Goal: Task Accomplishment & Management: Manage account settings

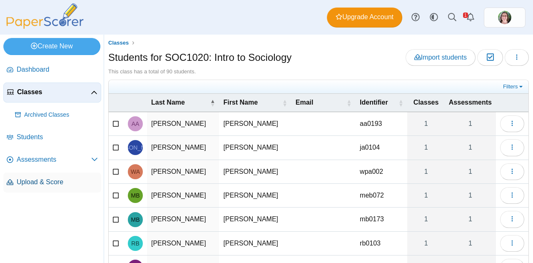
click at [31, 180] on span "Upload & Score" at bounding box center [57, 181] width 81 height 9
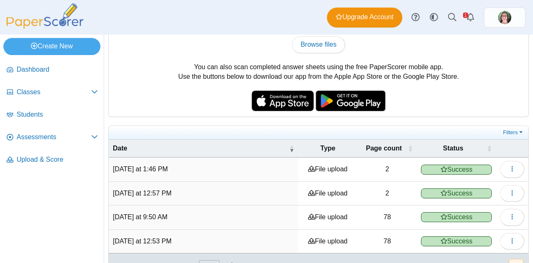
scroll to position [82, 0]
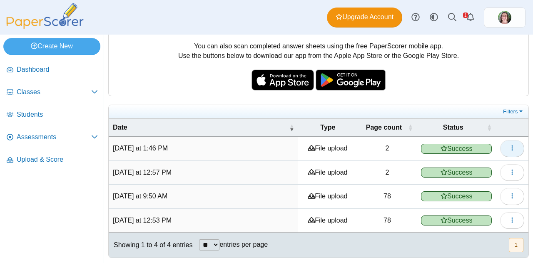
click at [509, 147] on icon "button" at bounding box center [512, 147] width 7 height 7
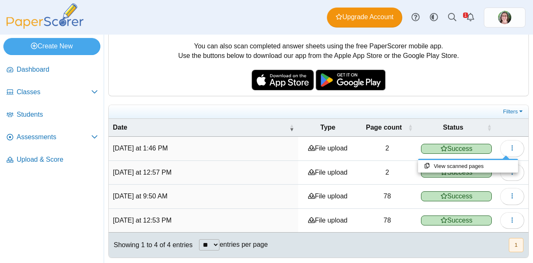
click at [185, 95] on div "You can scan completed answer sheets using any standard scanner. If your scanne…" at bounding box center [318, 116] width 421 height 282
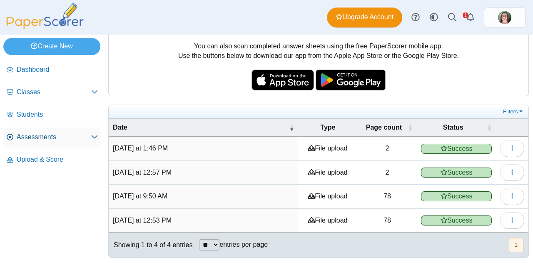
click at [47, 140] on span "Assessments" at bounding box center [54, 136] width 75 height 9
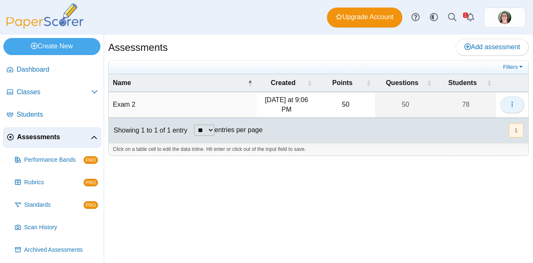
click at [514, 104] on icon "button" at bounding box center [512, 104] width 7 height 7
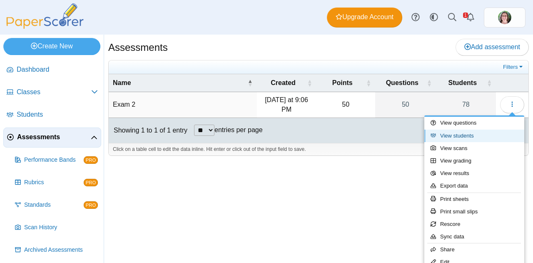
click at [470, 138] on link "View students" at bounding box center [474, 135] width 100 height 12
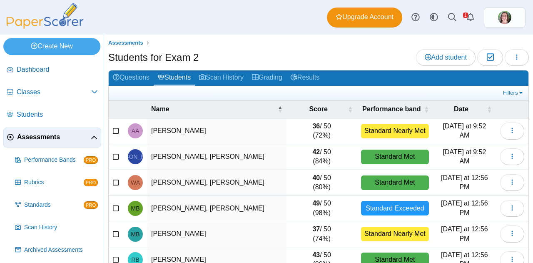
click at [47, 138] on span "Assessments" at bounding box center [54, 136] width 74 height 9
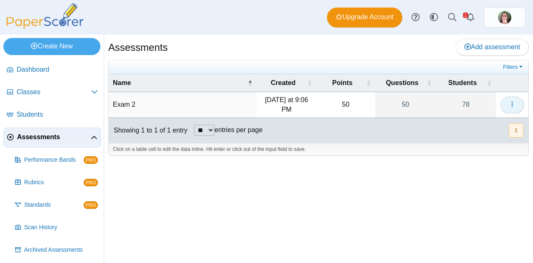
click at [514, 103] on icon "button" at bounding box center [512, 104] width 7 height 7
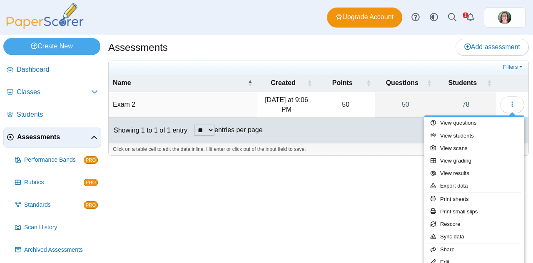
click at [385, 191] on div "Assessments Add assessment 50" at bounding box center [318, 149] width 429 height 228
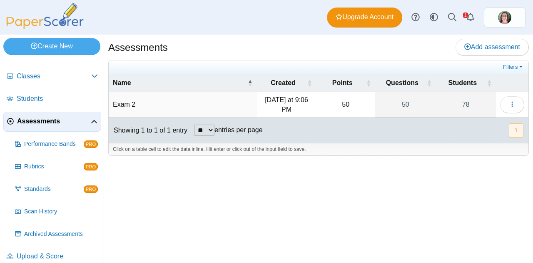
scroll to position [24, 0]
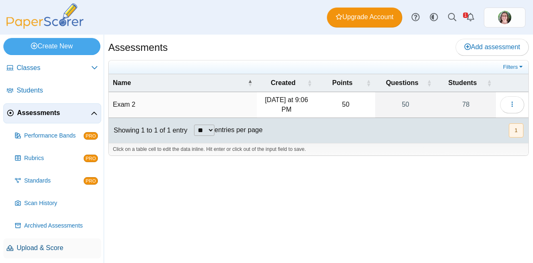
click at [42, 247] on span "Upload & Score" at bounding box center [57, 247] width 81 height 9
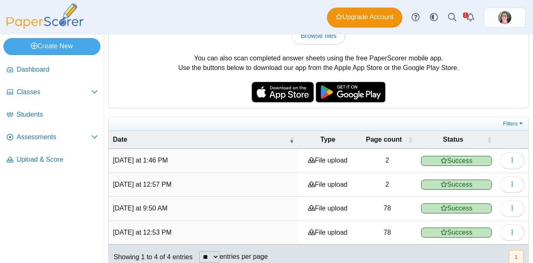
scroll to position [74, 0]
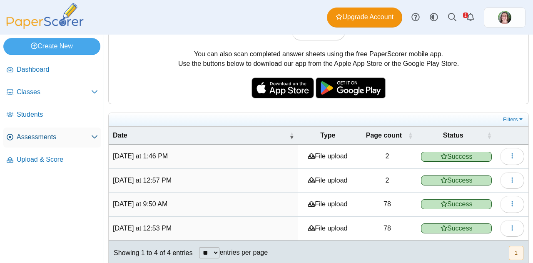
click at [45, 132] on span "Assessments" at bounding box center [54, 136] width 75 height 9
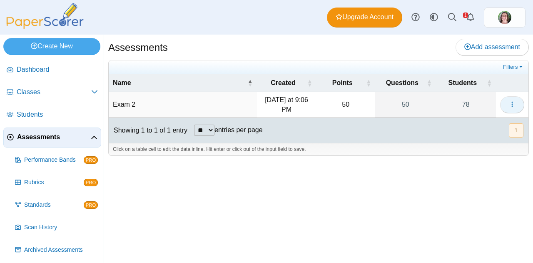
click at [514, 102] on icon "button" at bounding box center [512, 104] width 7 height 7
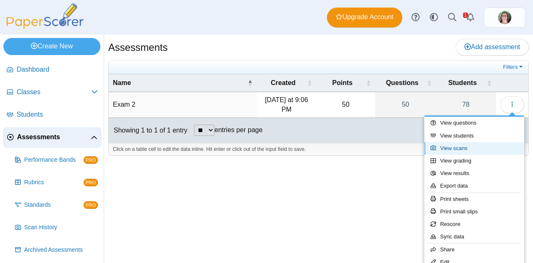
click at [465, 147] on link "View scans" at bounding box center [474, 148] width 100 height 12
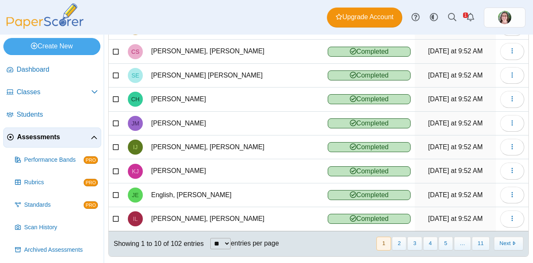
scroll to position [131, 0]
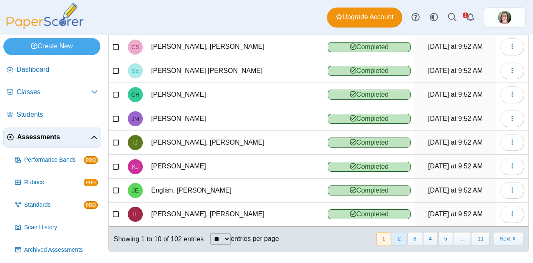
click at [398, 232] on button "2" at bounding box center [399, 239] width 15 height 14
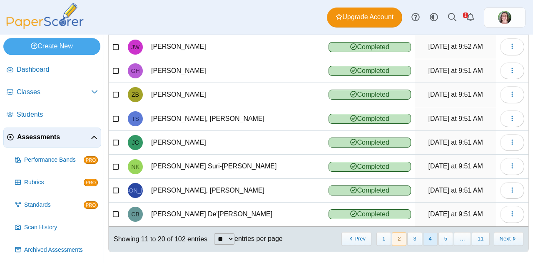
click at [427, 235] on button "4" at bounding box center [430, 239] width 15 height 14
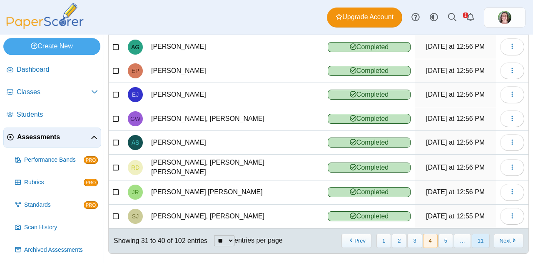
click at [474, 234] on button "11" at bounding box center [480, 241] width 17 height 14
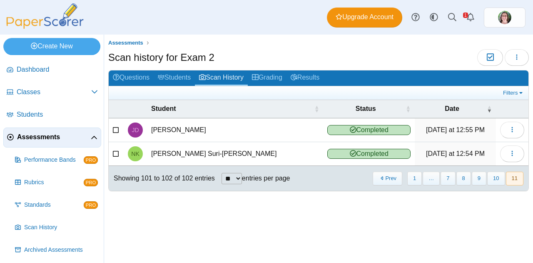
click at [218, 234] on div "Assessments Scan history for Exam 2 Moderation 0 Loading…" at bounding box center [318, 149] width 429 height 228
click at [495, 180] on button "10" at bounding box center [495, 179] width 17 height 14
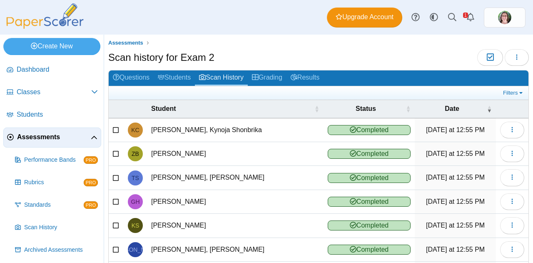
scroll to position [131, 0]
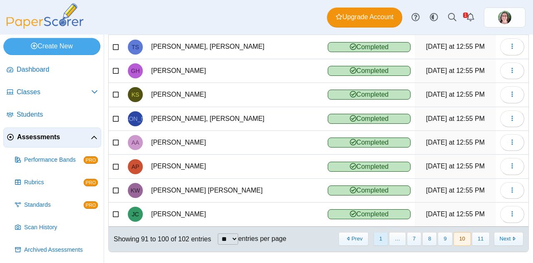
click at [373, 238] on button "1" at bounding box center [380, 239] width 15 height 14
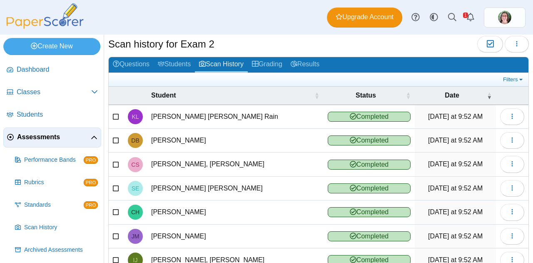
scroll to position [12, 0]
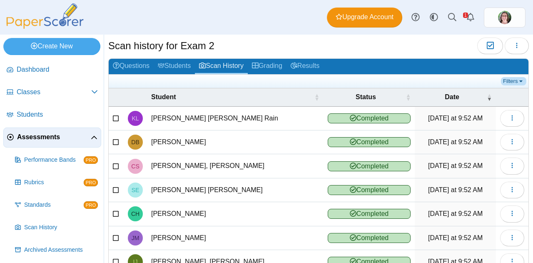
click at [501, 77] on link "Filters" at bounding box center [513, 81] width 25 height 8
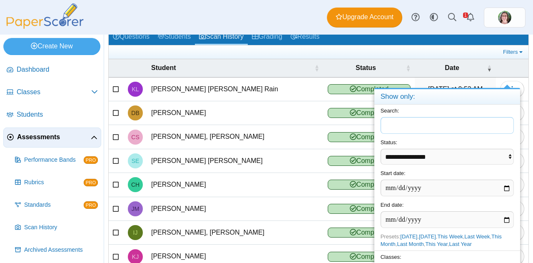
scroll to position [42, 0]
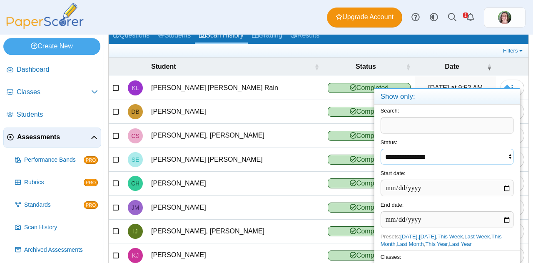
click at [507, 152] on select "**********" at bounding box center [447, 157] width 133 height 16
select select "**********"
click at [509, 157] on select "**********" at bounding box center [447, 157] width 133 height 16
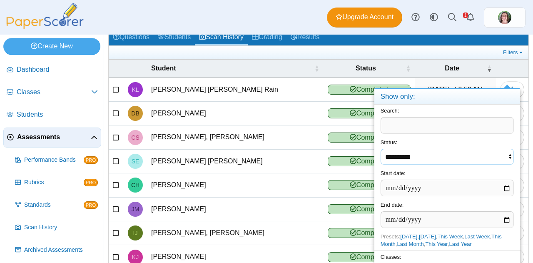
scroll to position [39, 0]
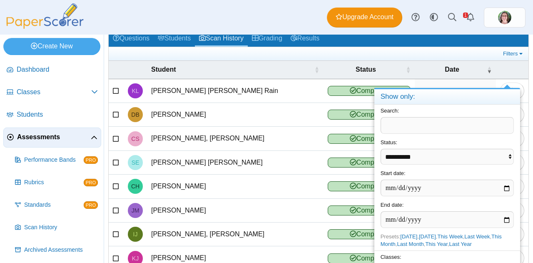
click at [435, 50] on ul at bounding box center [307, 54] width 388 height 8
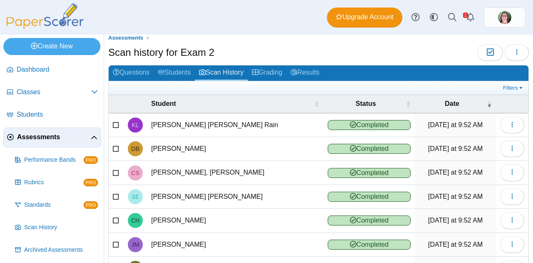
scroll to position [0, 0]
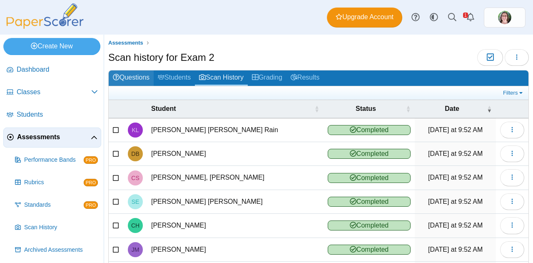
click at [123, 78] on link "Questions" at bounding box center [131, 77] width 45 height 15
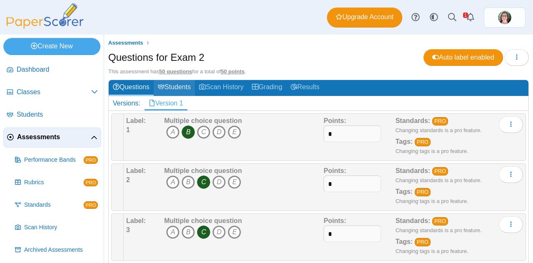
click at [172, 87] on link "Students" at bounding box center [174, 87] width 41 height 15
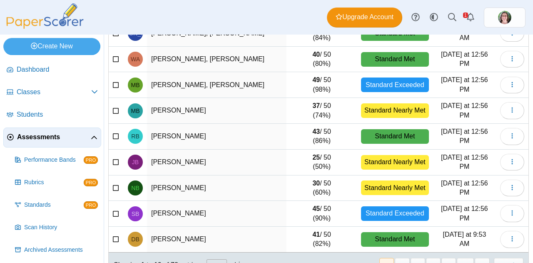
scroll to position [39, 0]
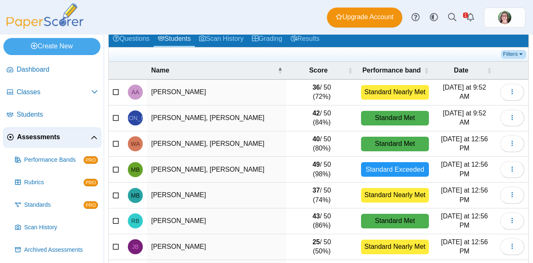
click at [504, 50] on link "Filters" at bounding box center [513, 54] width 25 height 8
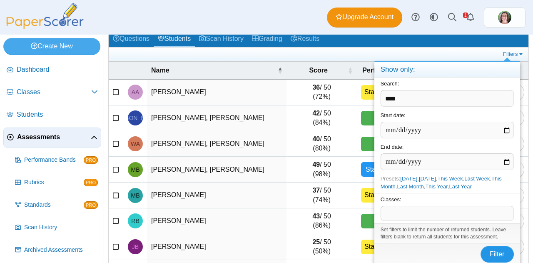
type input "****"
click at [490, 246] on button "Filter" at bounding box center [496, 254] width 33 height 17
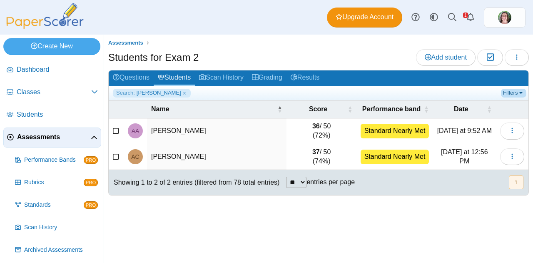
click at [510, 93] on link "Filters" at bounding box center [513, 93] width 25 height 8
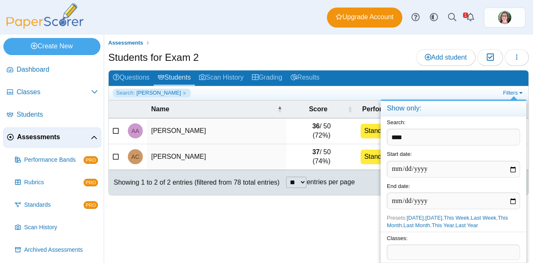
drag, startPoint x: 425, startPoint y: 142, endPoint x: 386, endPoint y: 137, distance: 38.6
click at [386, 137] on div "Search: ****" at bounding box center [454, 132] width 146 height 32
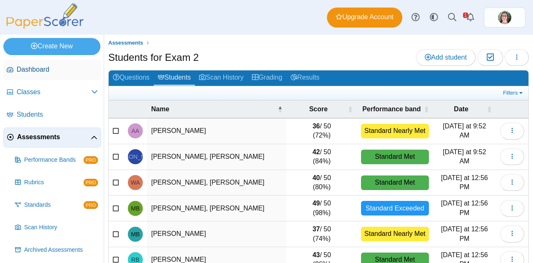
click at [31, 68] on span "Dashboard" at bounding box center [57, 69] width 81 height 9
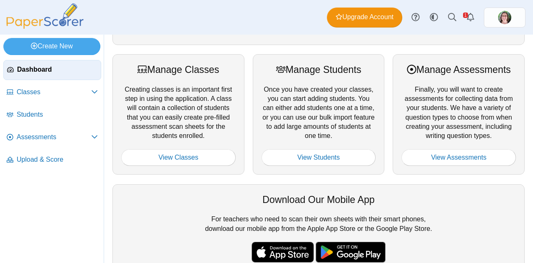
scroll to position [97, 0]
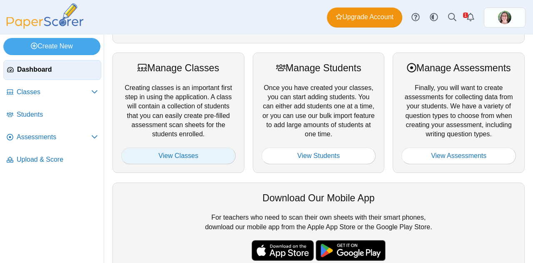
click at [167, 156] on link "View Classes" at bounding box center [178, 155] width 115 height 17
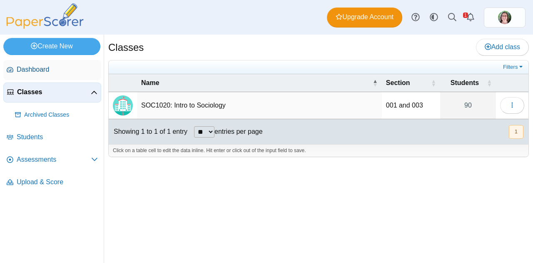
click at [34, 67] on span "Dashboard" at bounding box center [57, 69] width 81 height 9
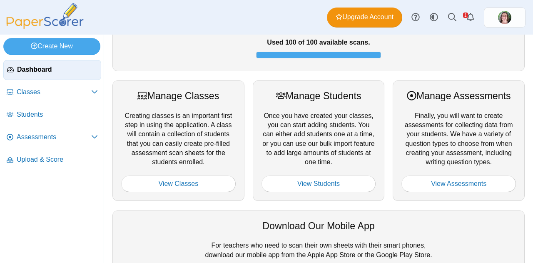
scroll to position [76, 0]
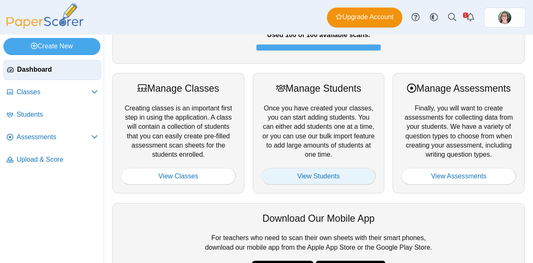
click at [299, 172] on link "View Students" at bounding box center [318, 176] width 115 height 17
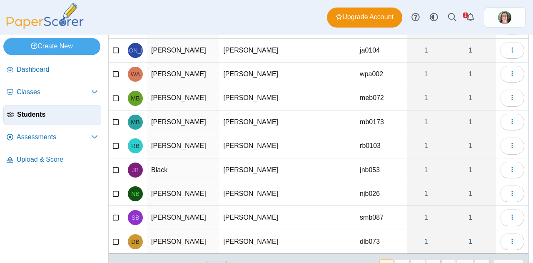
scroll to position [109, 0]
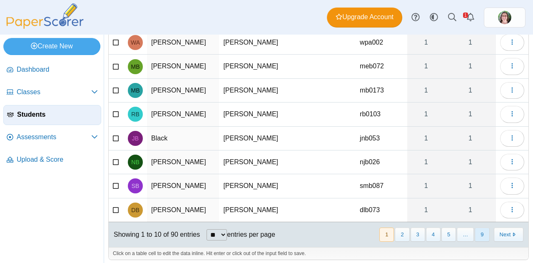
click at [475, 229] on button "9" at bounding box center [482, 234] width 15 height 14
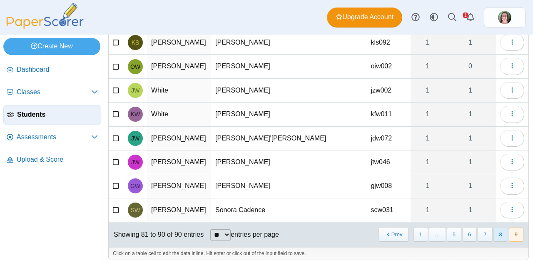
click at [493, 229] on button "8" at bounding box center [500, 234] width 15 height 14
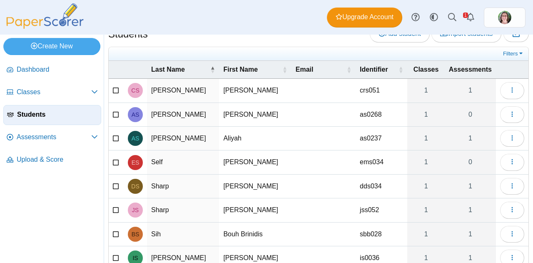
scroll to position [14, 0]
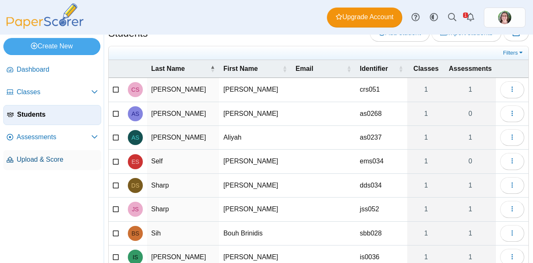
click at [35, 161] on span "Upload & Score" at bounding box center [57, 159] width 81 height 9
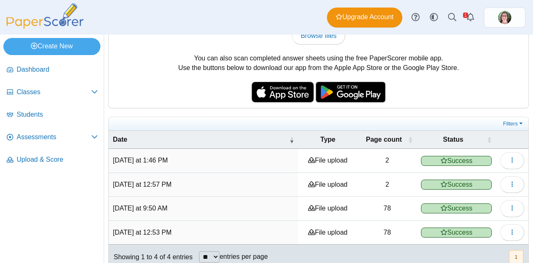
scroll to position [82, 0]
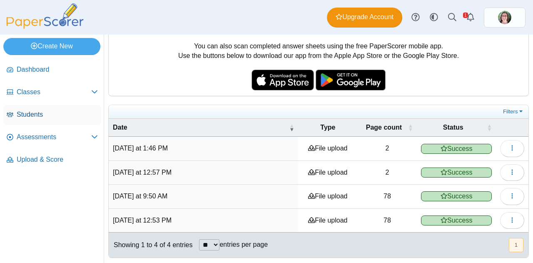
click at [40, 115] on span "Students" at bounding box center [57, 114] width 81 height 9
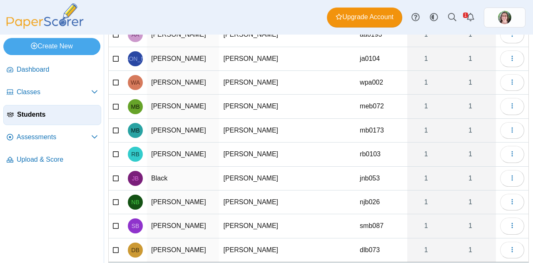
scroll to position [109, 0]
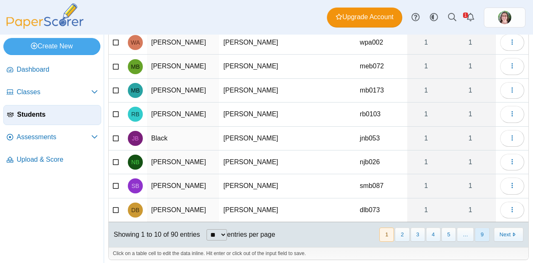
click at [475, 233] on button "9" at bounding box center [482, 234] width 15 height 14
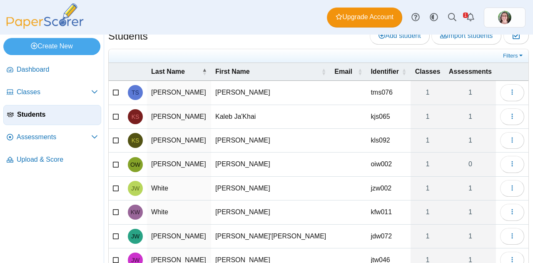
scroll to position [111, 0]
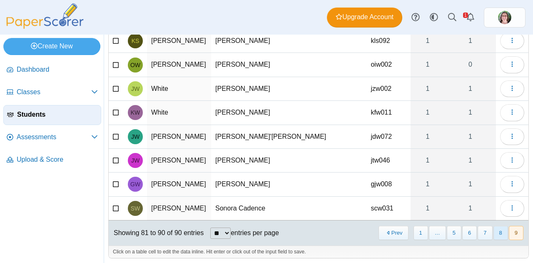
click at [493, 232] on button "8" at bounding box center [500, 233] width 15 height 14
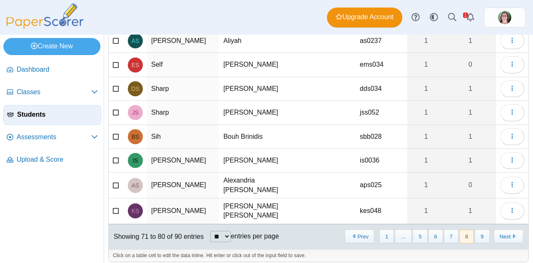
scroll to position [12, 0]
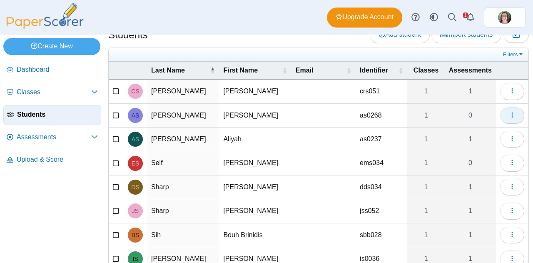
click at [509, 112] on icon "button" at bounding box center [512, 115] width 7 height 7
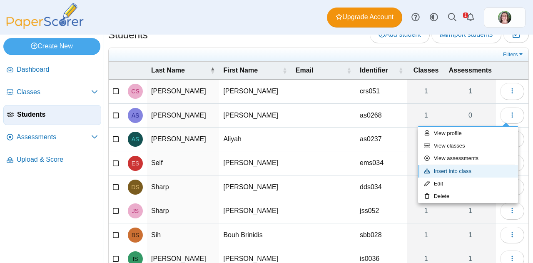
click at [474, 174] on link "Insert into class" at bounding box center [468, 171] width 100 height 12
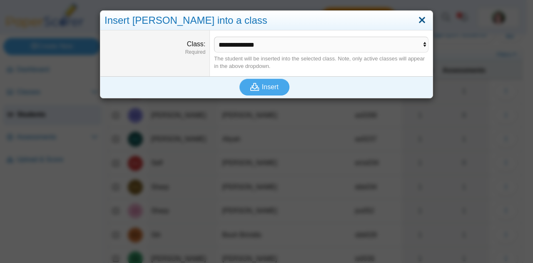
click at [416, 25] on link "Close" at bounding box center [422, 20] width 13 height 14
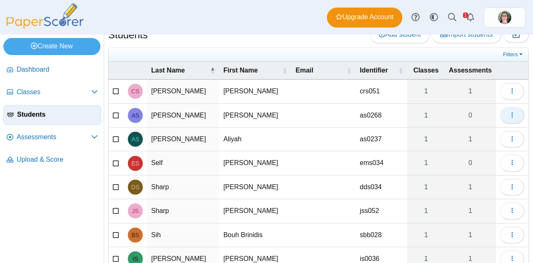
click at [509, 112] on icon "button" at bounding box center [512, 115] width 7 height 7
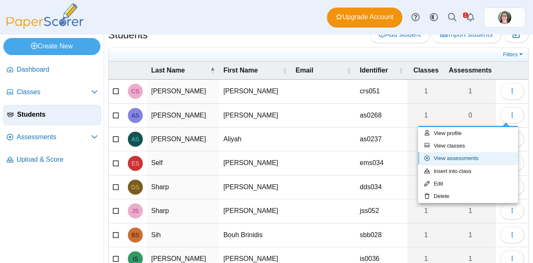
click at [467, 163] on link "View assessments" at bounding box center [468, 158] width 100 height 12
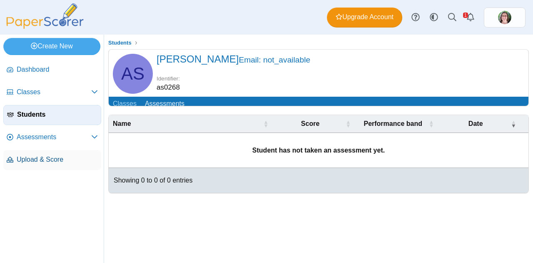
click at [50, 159] on span "Upload & Score" at bounding box center [57, 159] width 81 height 9
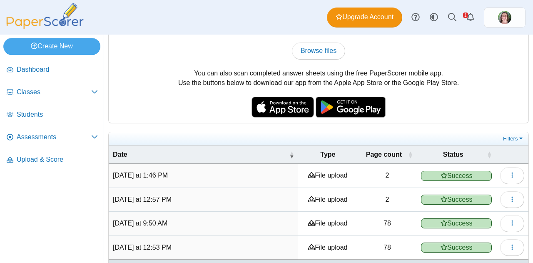
scroll to position [82, 0]
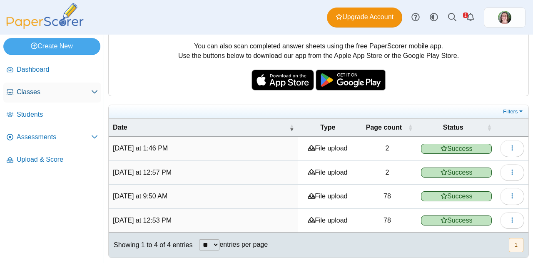
click at [32, 89] on span "Classes" at bounding box center [54, 91] width 75 height 9
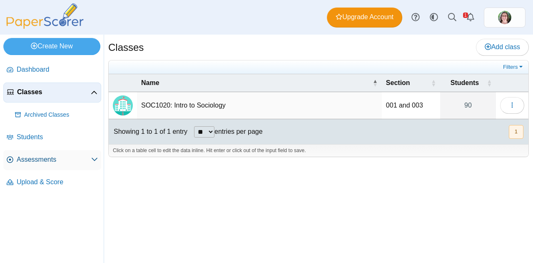
click at [35, 157] on span "Assessments" at bounding box center [54, 159] width 75 height 9
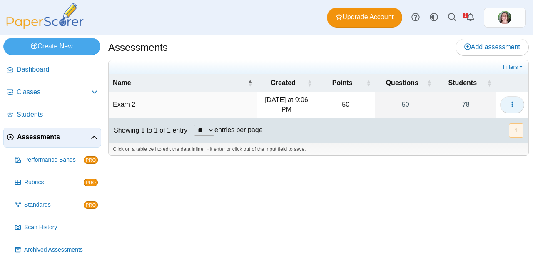
click at [510, 101] on span "button" at bounding box center [512, 104] width 7 height 7
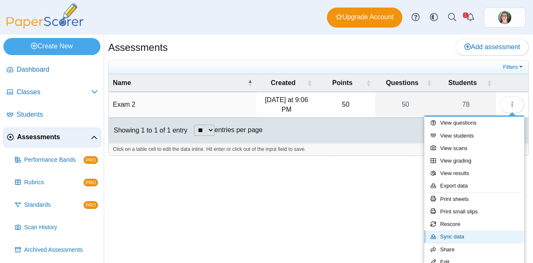
click at [466, 236] on link "Sync data" at bounding box center [474, 236] width 100 height 12
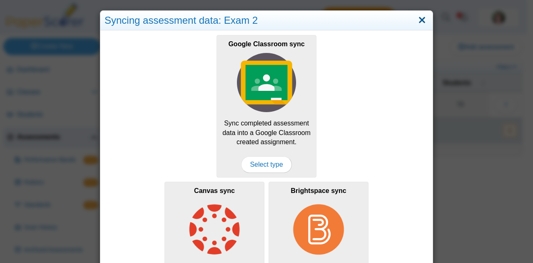
click at [420, 17] on link "Close" at bounding box center [422, 20] width 13 height 14
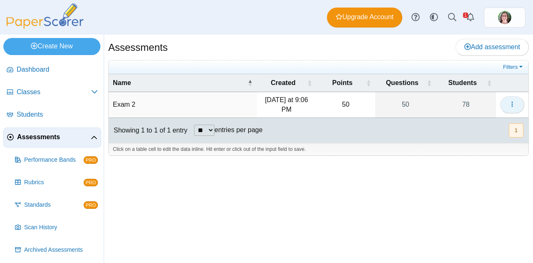
click at [512, 102] on use "button" at bounding box center [511, 104] width 1 height 5
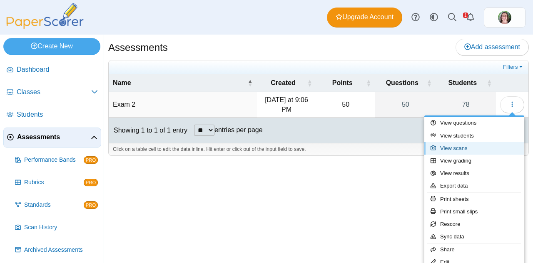
click at [473, 146] on link "View scans" at bounding box center [474, 148] width 100 height 12
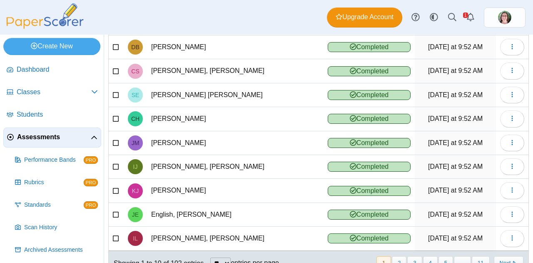
scroll to position [131, 0]
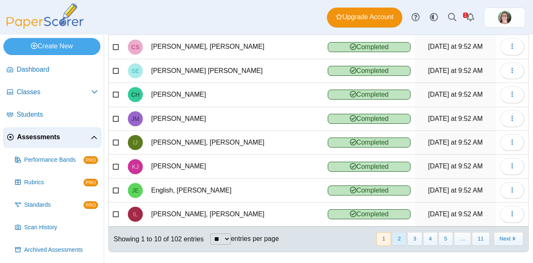
click at [396, 234] on button "2" at bounding box center [399, 239] width 15 height 14
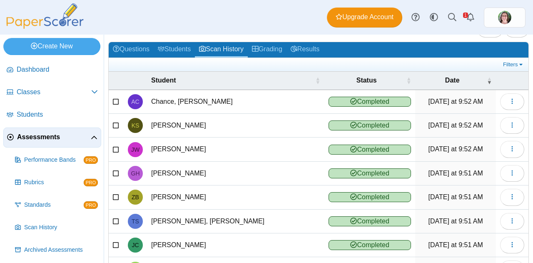
scroll to position [29, 0]
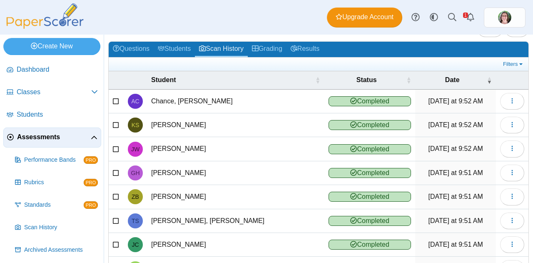
click at [499, 58] on div "Filters Show only: Loading…" at bounding box center [319, 64] width 420 height 14
click at [501, 65] on link "Filters" at bounding box center [513, 64] width 25 height 8
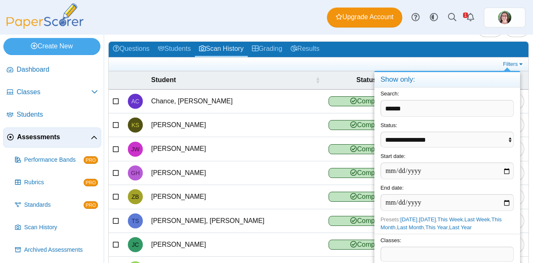
type input "******"
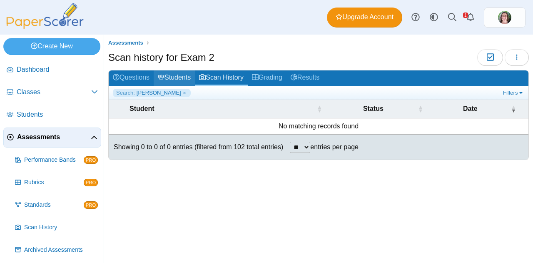
click at [177, 80] on link "Students" at bounding box center [174, 77] width 41 height 15
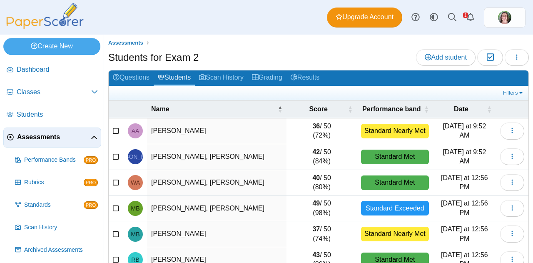
click at [174, 75] on link "Students" at bounding box center [174, 77] width 41 height 15
click at [305, 77] on link "Results" at bounding box center [304, 77] width 37 height 15
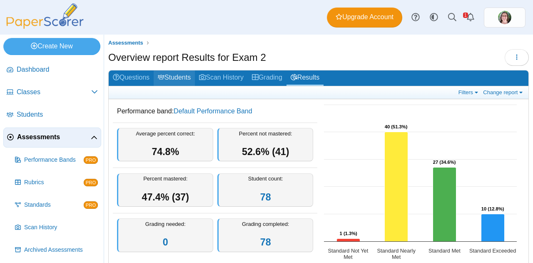
click at [174, 77] on link "Students" at bounding box center [174, 77] width 41 height 15
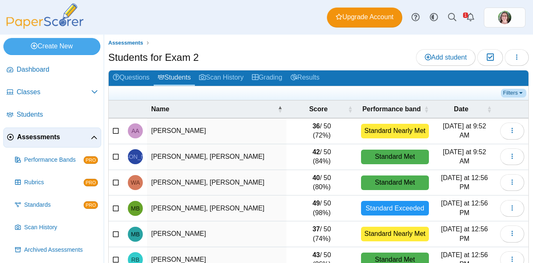
click at [502, 95] on link "Filters" at bounding box center [513, 93] width 25 height 8
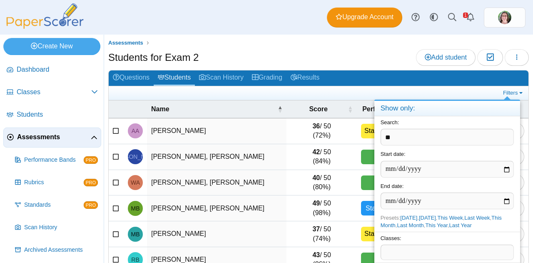
type input "*"
type input "******"
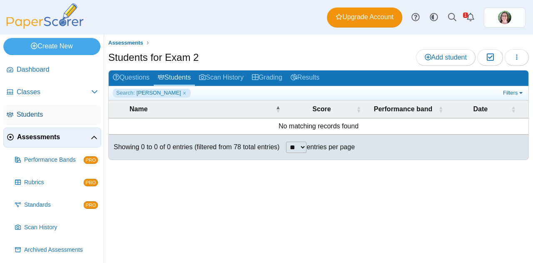
click at [36, 117] on span "Students" at bounding box center [57, 114] width 81 height 9
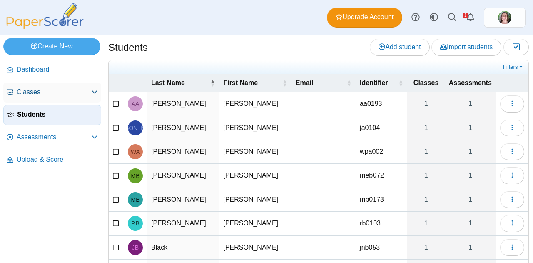
click at [57, 89] on span "Classes" at bounding box center [54, 91] width 75 height 9
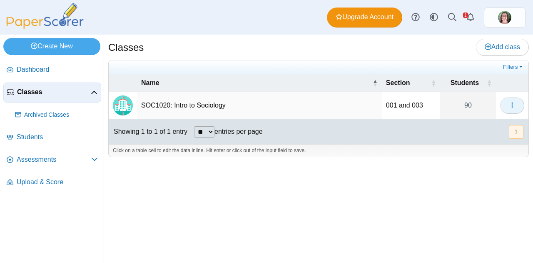
click at [510, 102] on icon "button" at bounding box center [512, 105] width 7 height 7
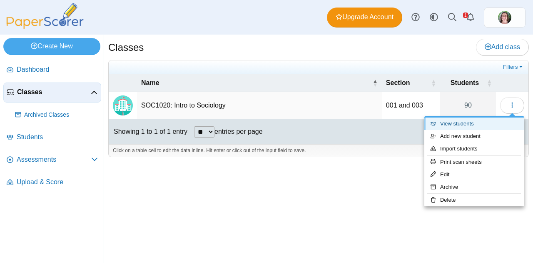
click at [446, 121] on link "View students" at bounding box center [474, 123] width 100 height 12
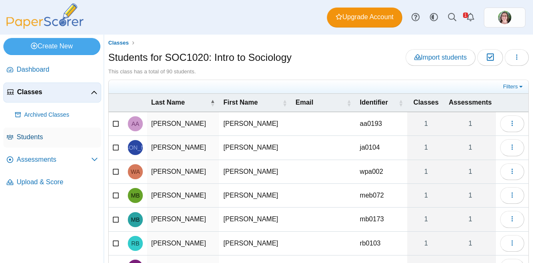
click at [36, 139] on span "Students" at bounding box center [57, 136] width 81 height 9
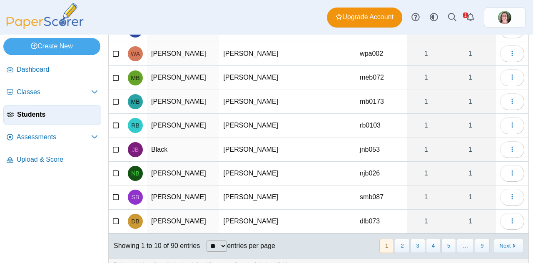
scroll to position [109, 0]
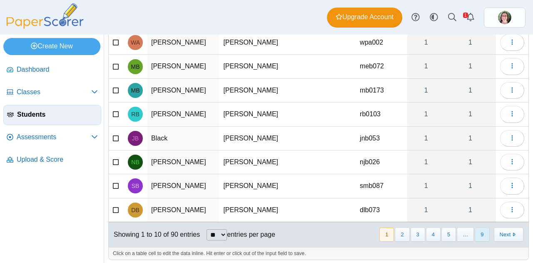
click at [478, 229] on button "9" at bounding box center [482, 234] width 15 height 14
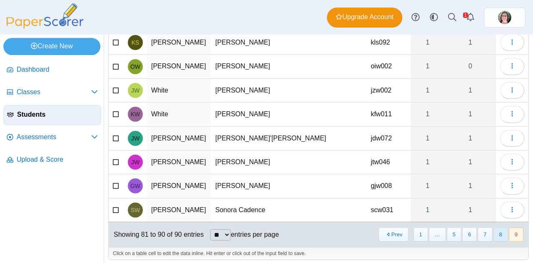
click at [493, 232] on button "8" at bounding box center [500, 234] width 15 height 14
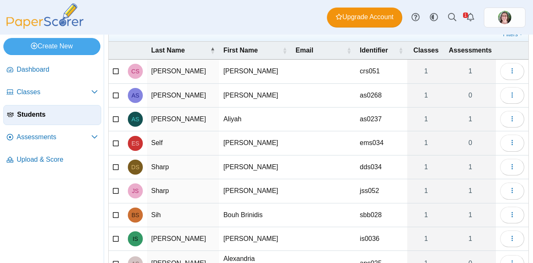
scroll to position [0, 0]
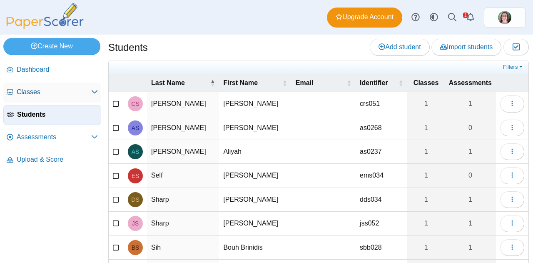
click at [37, 89] on span "Classes" at bounding box center [54, 91] width 75 height 9
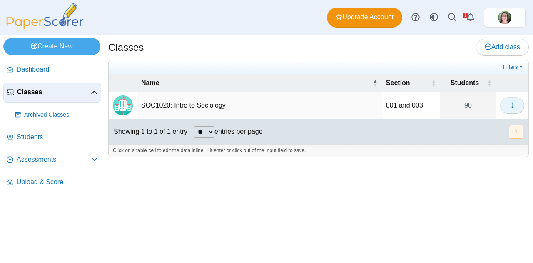
click at [508, 106] on button "button" at bounding box center [512, 105] width 24 height 17
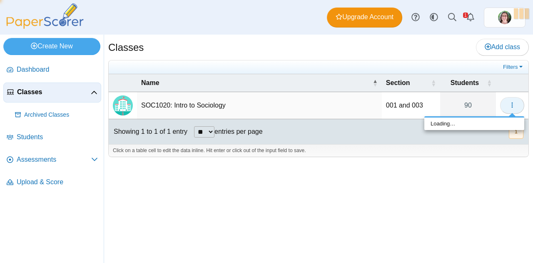
click at [508, 106] on button "button" at bounding box center [512, 105] width 24 height 17
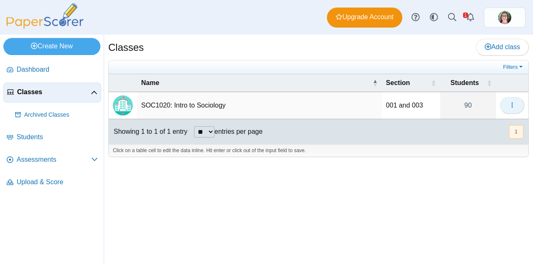
click at [513, 102] on icon "button" at bounding box center [512, 105] width 7 height 7
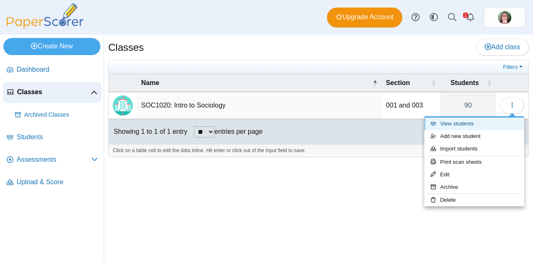
click at [475, 126] on link "View students" at bounding box center [474, 123] width 100 height 12
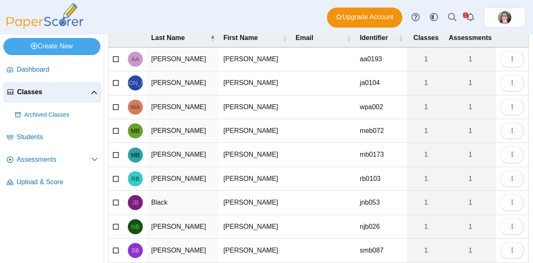
scroll to position [129, 0]
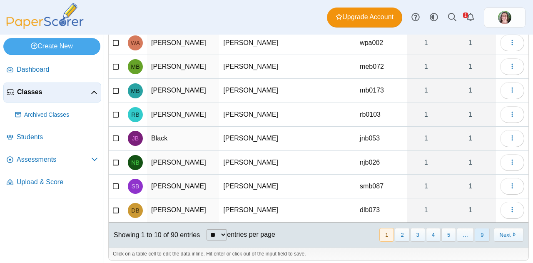
click at [475, 235] on button "9" at bounding box center [482, 235] width 15 height 14
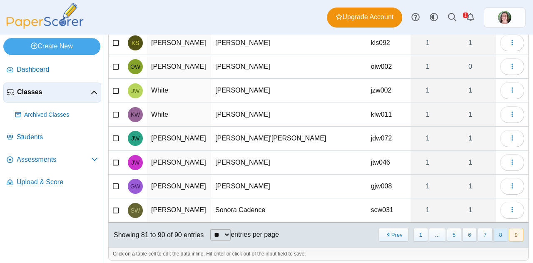
click at [493, 234] on button "8" at bounding box center [500, 235] width 15 height 14
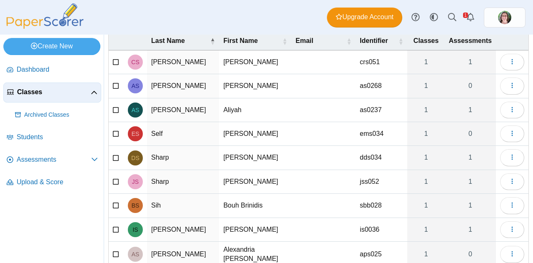
scroll to position [65, 0]
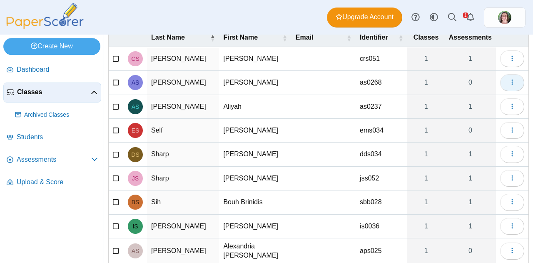
click at [509, 84] on icon "button" at bounding box center [512, 82] width 7 height 7
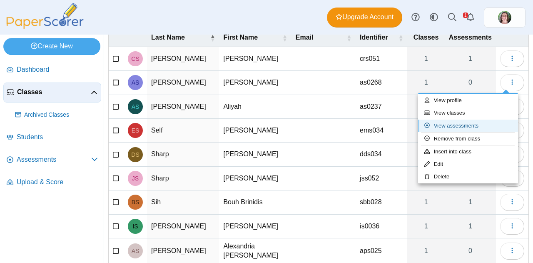
click at [462, 127] on link "View assessments" at bounding box center [468, 125] width 100 height 12
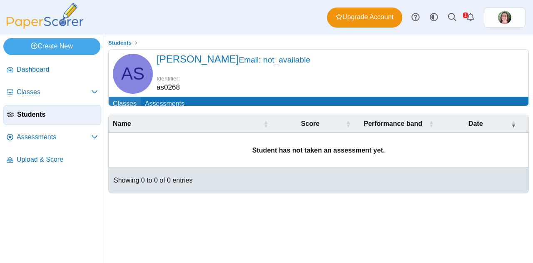
click at [121, 105] on link "Classes" at bounding box center [125, 104] width 32 height 15
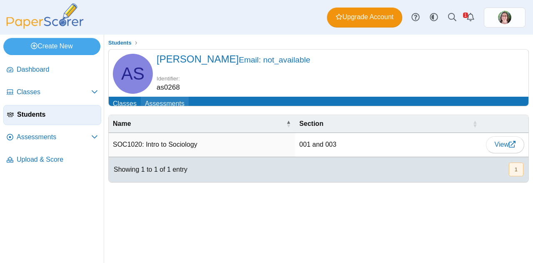
click at [162, 105] on link "Assessments" at bounding box center [165, 104] width 48 height 15
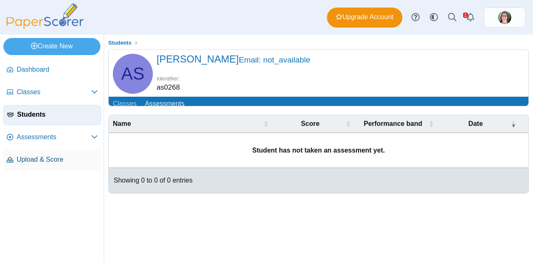
click at [64, 159] on span "Upload & Score" at bounding box center [57, 159] width 81 height 9
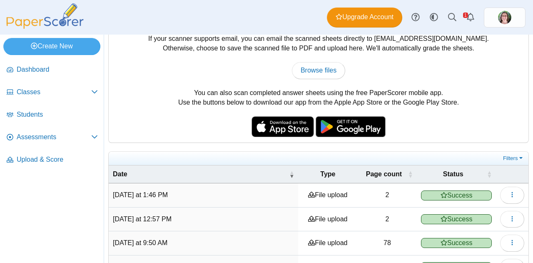
scroll to position [82, 0]
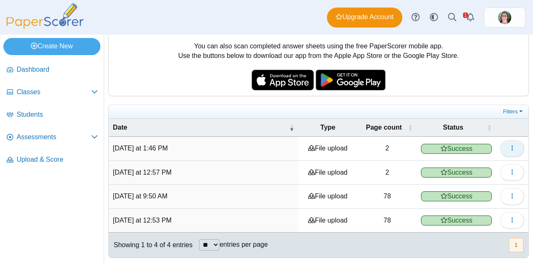
click at [509, 145] on icon "button" at bounding box center [512, 147] width 7 height 7
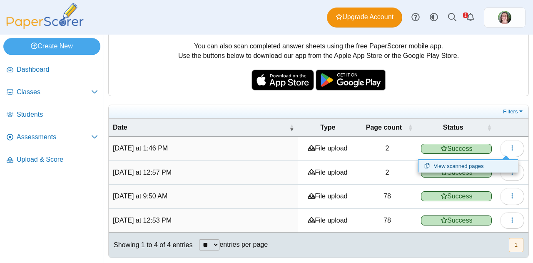
click at [458, 168] on link "View scanned pages" at bounding box center [468, 166] width 100 height 12
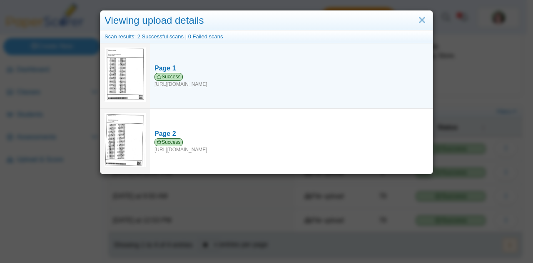
click at [115, 83] on img at bounding box center [126, 74] width 42 height 54
click at [163, 65] on div "Page 1" at bounding box center [291, 68] width 274 height 9
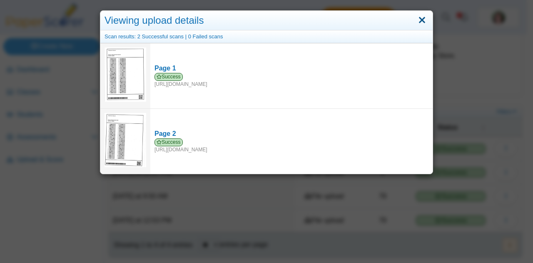
click at [418, 19] on link "Close" at bounding box center [422, 20] width 13 height 14
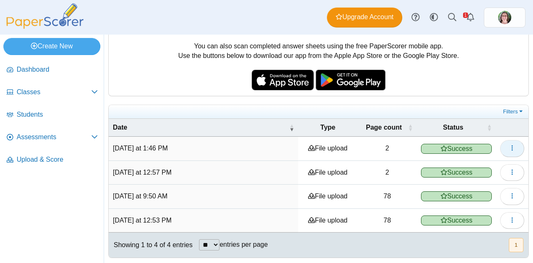
click at [509, 149] on icon "button" at bounding box center [512, 147] width 7 height 7
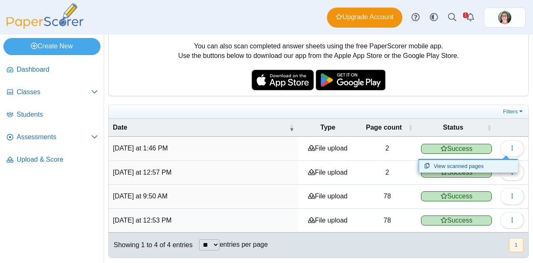
click at [451, 166] on link "View scanned pages" at bounding box center [468, 166] width 100 height 12
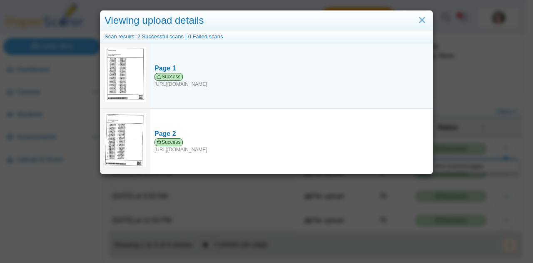
click at [130, 81] on img at bounding box center [126, 74] width 42 height 54
click at [180, 84] on div "Success https://forms.paperscorer.com/scans/10/5664/238932/3198629_OCTOBER_10_2…" at bounding box center [291, 80] width 274 height 15
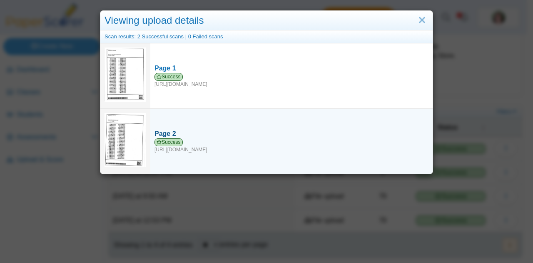
click at [212, 147] on div "Success https://forms.paperscorer.com/scans/10/5664/238932/3198631_OCTOBER_10_2…" at bounding box center [291, 145] width 274 height 15
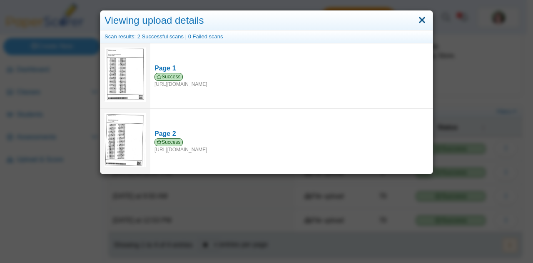
click at [418, 19] on link "Close" at bounding box center [422, 20] width 13 height 14
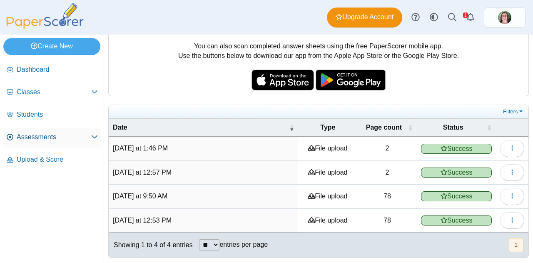
click at [44, 133] on span "Assessments" at bounding box center [54, 136] width 75 height 9
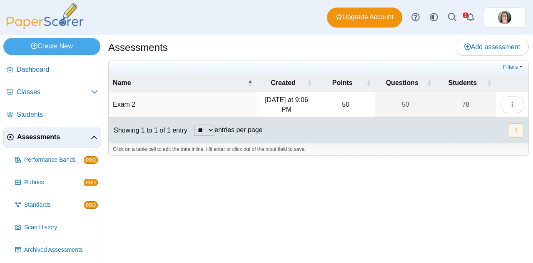
click at [356, 192] on div "Assessments Add assessment 50" at bounding box center [318, 149] width 429 height 228
click at [47, 229] on span "Scan History" at bounding box center [61, 227] width 74 height 8
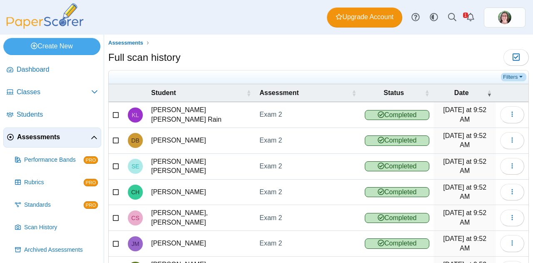
click at [504, 75] on link "Filters" at bounding box center [513, 77] width 25 height 8
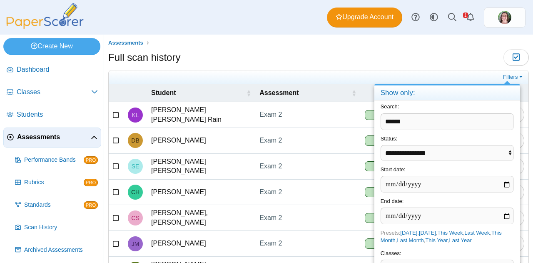
type input "******"
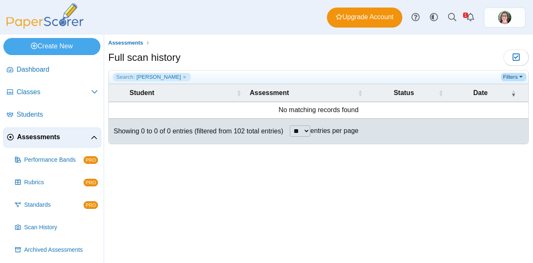
click at [505, 76] on link "Filters" at bounding box center [513, 77] width 25 height 8
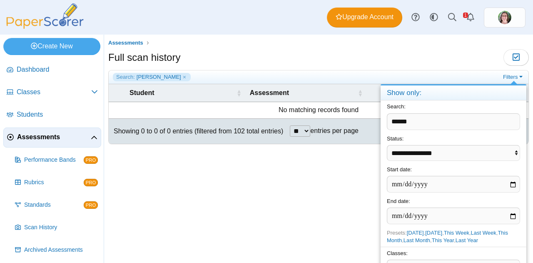
drag, startPoint x: 418, startPoint y: 124, endPoint x: 376, endPoint y: 123, distance: 41.7
click at [376, 123] on body "Dashboard Classes Archived classes Students" at bounding box center [266, 131] width 533 height 263
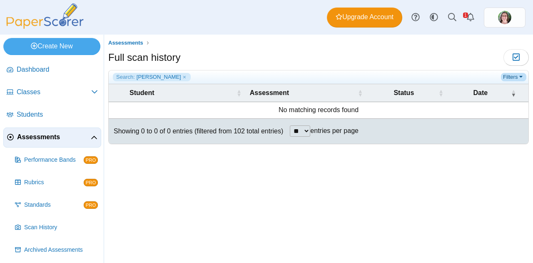
click at [515, 74] on link "Filters" at bounding box center [513, 77] width 25 height 8
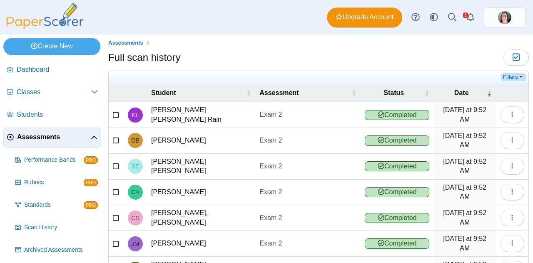
click at [503, 75] on link "Filters" at bounding box center [513, 77] width 25 height 8
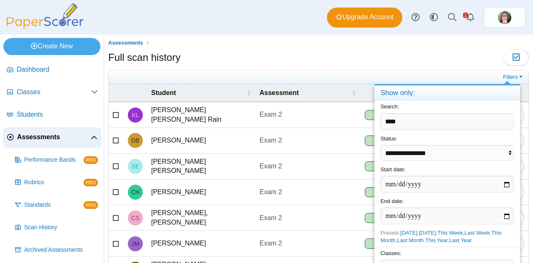
type input "****"
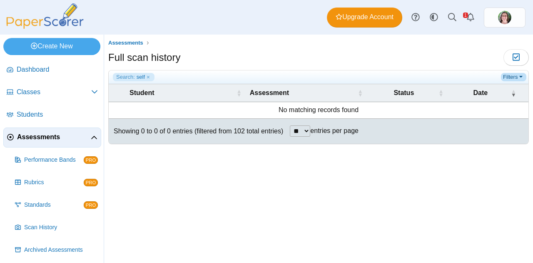
click at [507, 75] on link "Filters" at bounding box center [513, 77] width 25 height 8
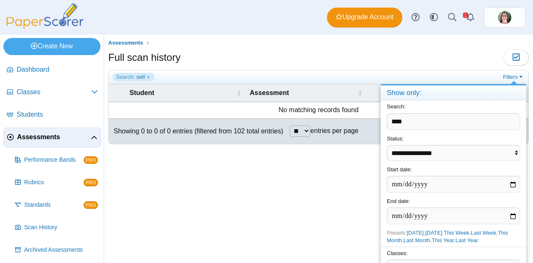
drag, startPoint x: 456, startPoint y: 125, endPoint x: 353, endPoint y: 135, distance: 102.9
click at [353, 135] on body "Dashboard Classes Archived classes Students" at bounding box center [266, 131] width 533 height 263
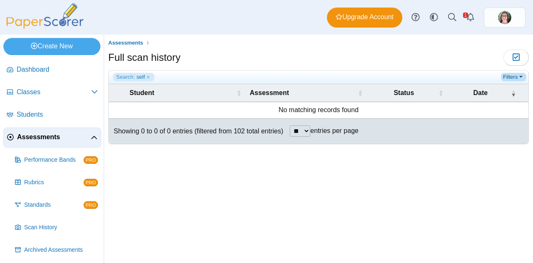
click at [515, 76] on link "Filters" at bounding box center [513, 77] width 25 height 8
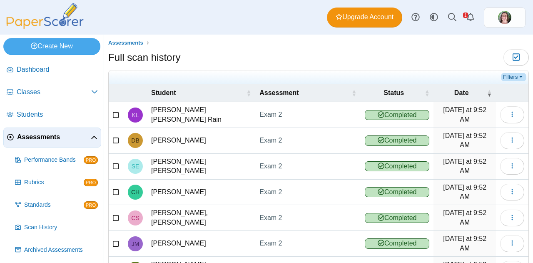
click at [507, 75] on link "Filters" at bounding box center [513, 77] width 25 height 8
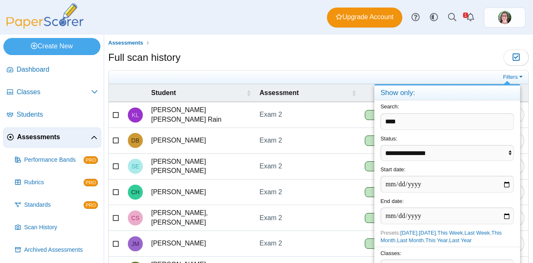
type input "****"
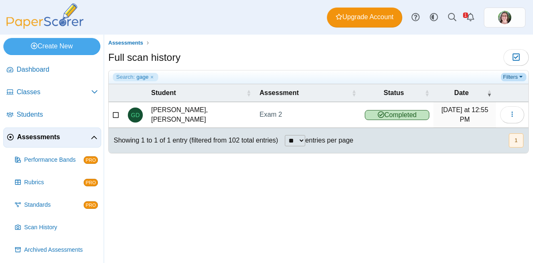
click at [512, 76] on link "Filters" at bounding box center [513, 77] width 25 height 8
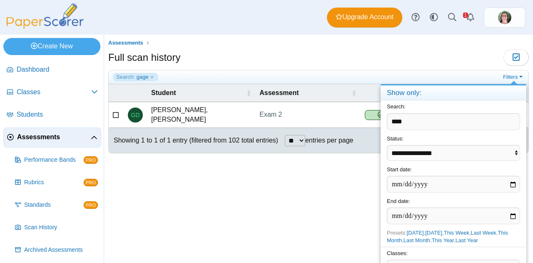
drag, startPoint x: 420, startPoint y: 120, endPoint x: 373, endPoint y: 124, distance: 46.8
click at [373, 124] on body "Dashboard Classes Archived classes Students" at bounding box center [266, 131] width 533 height 263
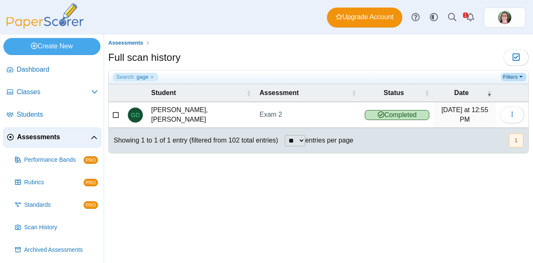
click at [508, 78] on link "Filters" at bounding box center [513, 77] width 25 height 8
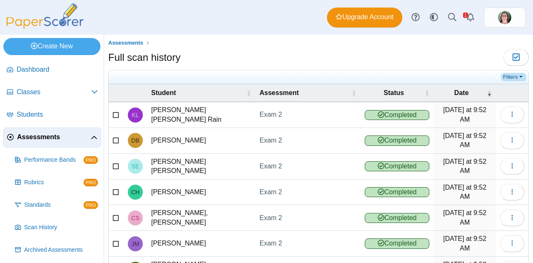
click at [503, 75] on link "Filters" at bounding box center [513, 77] width 25 height 8
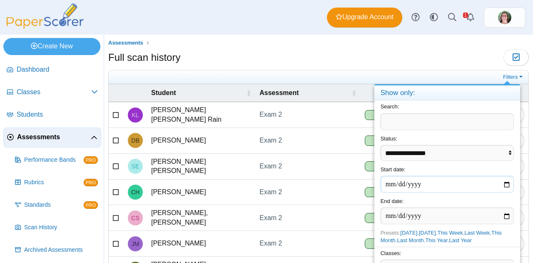
click at [505, 184] on input "date" at bounding box center [447, 184] width 133 height 17
type input "**********"
click at [505, 216] on input "date" at bounding box center [447, 215] width 133 height 17
type input "**********"
click at [430, 217] on input "**********" at bounding box center [447, 215] width 133 height 17
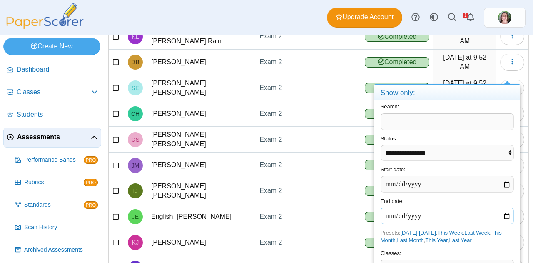
scroll to position [73, 0]
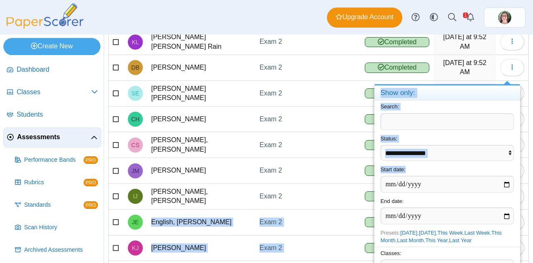
drag, startPoint x: 518, startPoint y: 168, endPoint x: 520, endPoint y: 196, distance: 27.6
click at [520, 196] on body "Dashboard Classes Archived classes Students" at bounding box center [266, 131] width 533 height 263
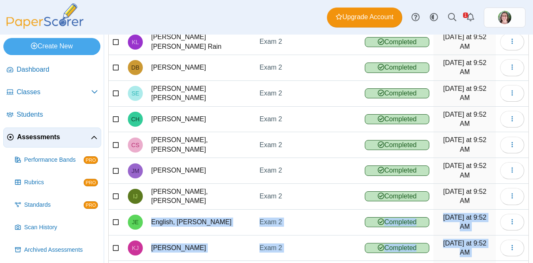
scroll to position [0, 0]
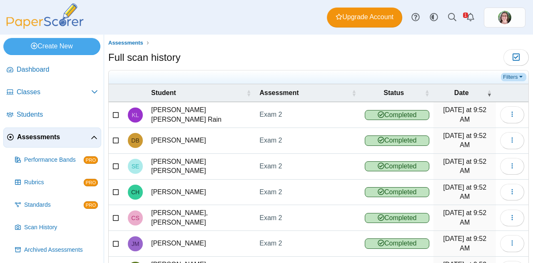
click at [508, 76] on link "Filters" at bounding box center [513, 77] width 25 height 8
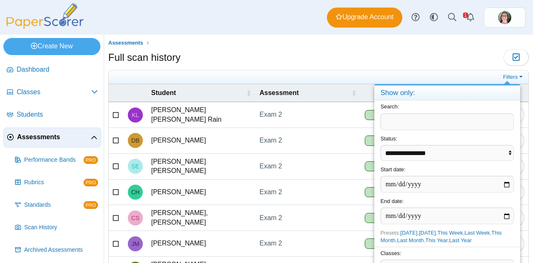
click at [443, 253] on div "Classes: ​" at bounding box center [447, 261] width 146 height 31
click at [433, 218] on input "**********" at bounding box center [447, 215] width 133 height 17
click at [424, 214] on input "**********" at bounding box center [447, 215] width 133 height 17
click at [420, 214] on input "**********" at bounding box center [447, 215] width 133 height 17
click at [429, 213] on input "**********" at bounding box center [447, 215] width 133 height 17
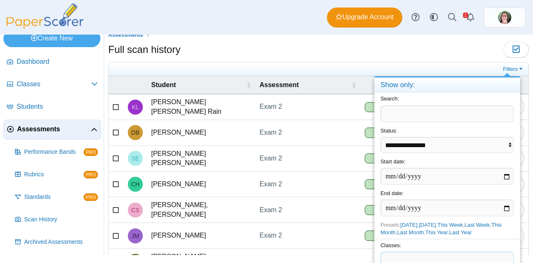
scroll to position [35, 0]
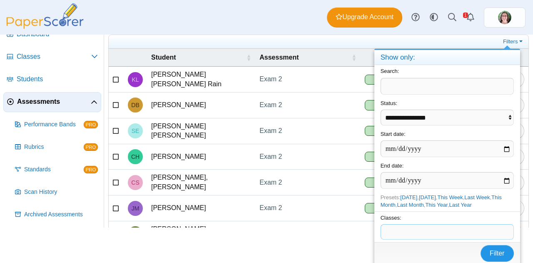
click at [493, 251] on span "Filter" at bounding box center [497, 252] width 15 height 7
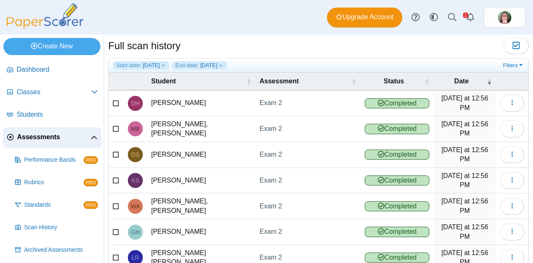
scroll to position [4, 0]
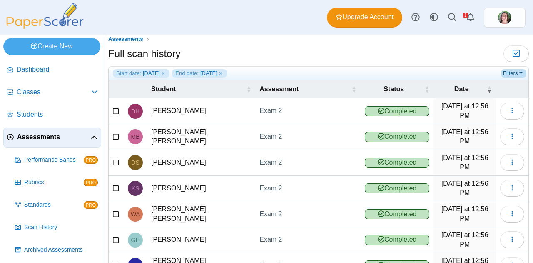
click at [501, 71] on link "Filters" at bounding box center [513, 73] width 25 height 8
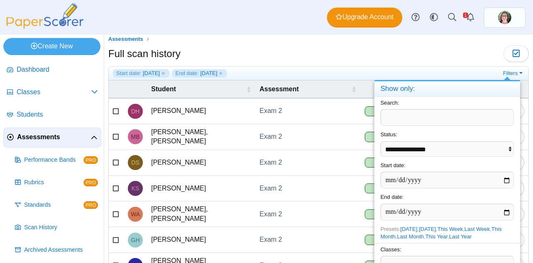
click at [359, 55] on div "Full scan history Moderation 0" at bounding box center [318, 54] width 421 height 19
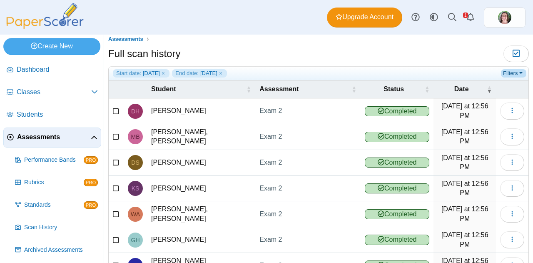
click at [505, 73] on link "Filters" at bounding box center [513, 73] width 25 height 8
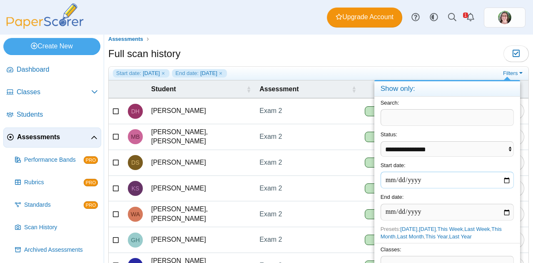
click at [504, 179] on input "**********" at bounding box center [447, 180] width 133 height 17
type input "**********"
click at [502, 210] on input "**********" at bounding box center [447, 212] width 133 height 17
click at [504, 210] on input "**********" at bounding box center [447, 212] width 133 height 17
type input "**********"
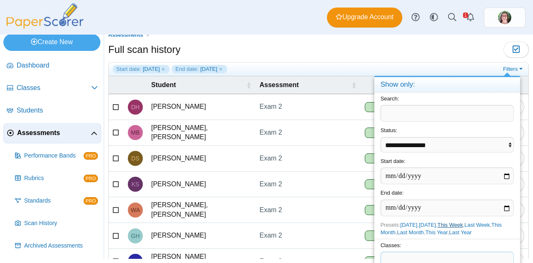
scroll to position [32, 0]
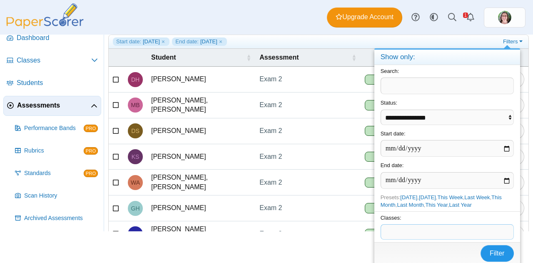
click at [490, 251] on span "Filter" at bounding box center [497, 252] width 15 height 7
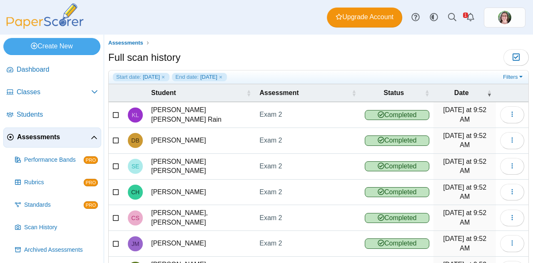
scroll to position [24, 0]
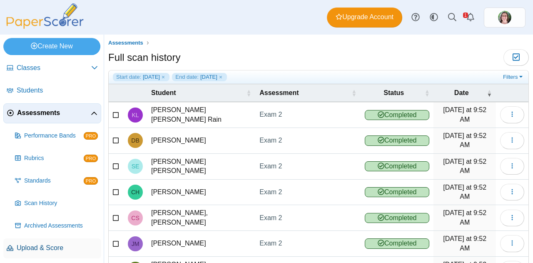
click at [53, 247] on span "Upload & Score" at bounding box center [57, 247] width 81 height 9
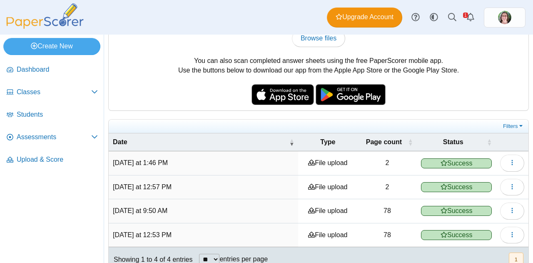
scroll to position [82, 0]
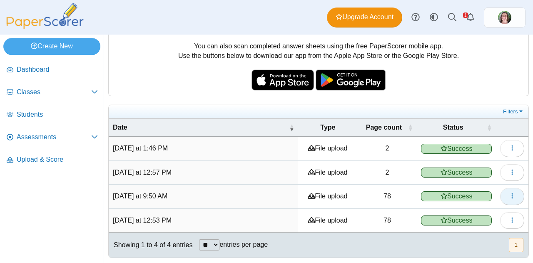
click at [509, 188] on button "button" at bounding box center [512, 196] width 24 height 17
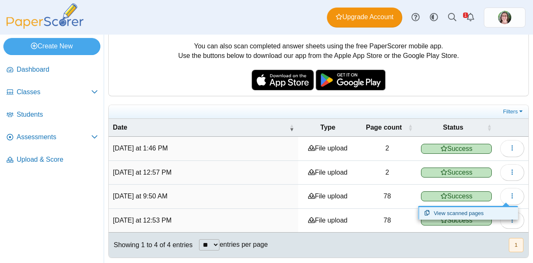
click at [454, 213] on link "View scanned pages" at bounding box center [468, 213] width 100 height 12
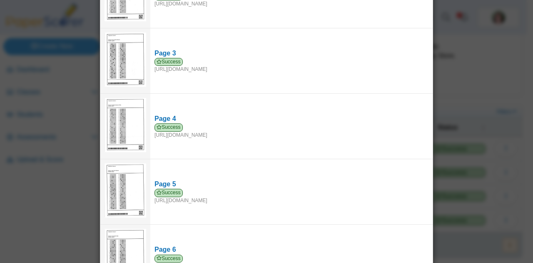
scroll to position [0, 0]
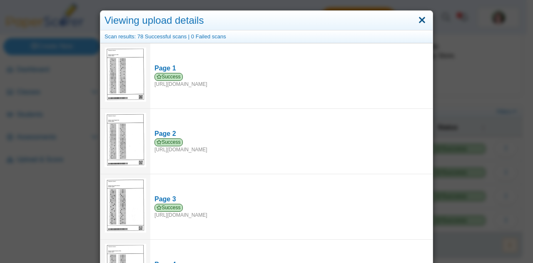
click at [419, 20] on link "Close" at bounding box center [422, 20] width 13 height 14
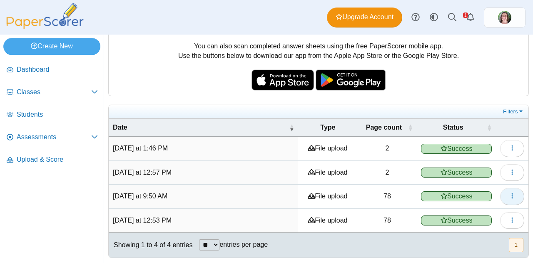
click at [509, 192] on icon "button" at bounding box center [512, 195] width 7 height 7
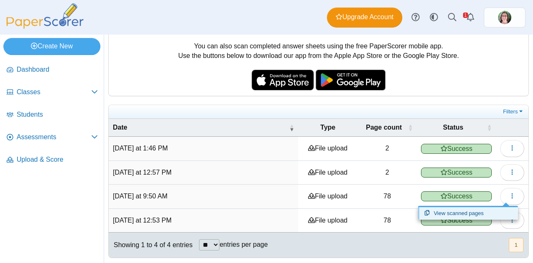
click at [448, 209] on link "View scanned pages" at bounding box center [468, 213] width 100 height 12
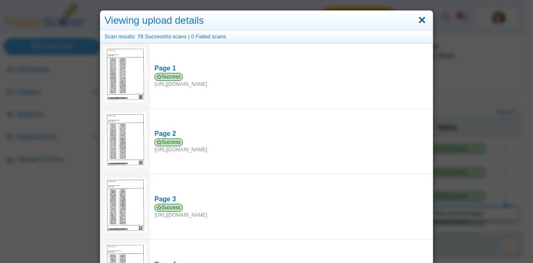
click at [418, 19] on link "Close" at bounding box center [422, 20] width 13 height 14
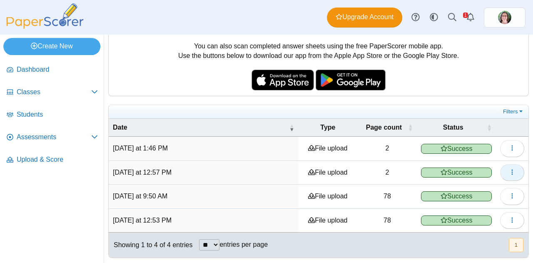
click at [509, 169] on icon "button" at bounding box center [512, 172] width 7 height 7
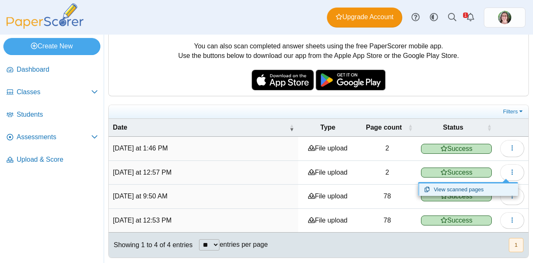
click at [456, 188] on link "View scanned pages" at bounding box center [468, 189] width 100 height 12
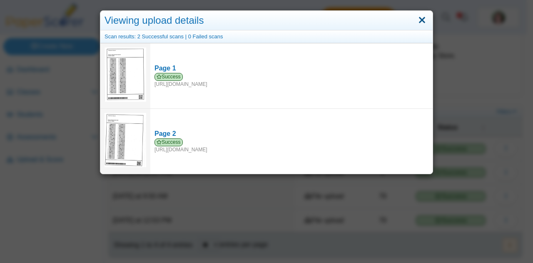
click at [418, 17] on link "Close" at bounding box center [422, 20] width 13 height 14
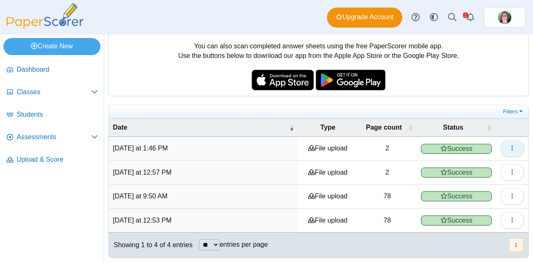
click at [509, 146] on icon "button" at bounding box center [512, 147] width 7 height 7
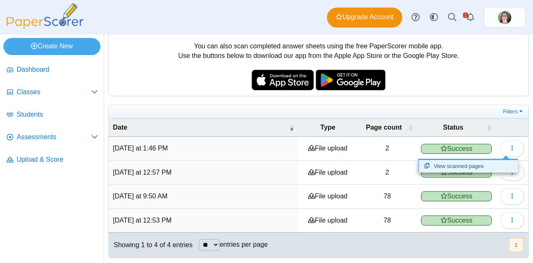
click at [456, 166] on link "View scanned pages" at bounding box center [468, 166] width 100 height 12
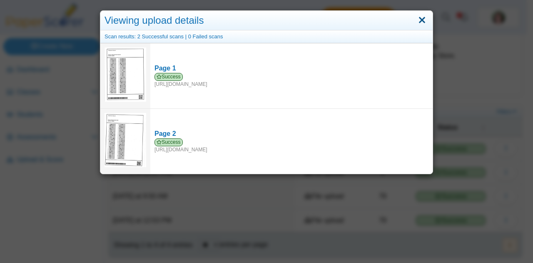
click at [416, 21] on link "Close" at bounding box center [422, 20] width 13 height 14
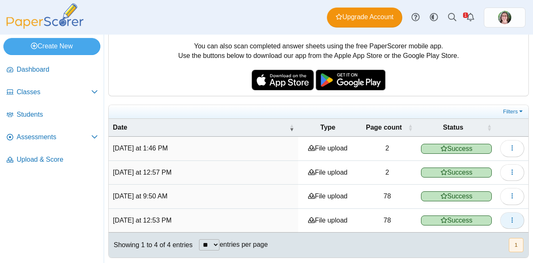
click at [509, 218] on icon "button" at bounding box center [512, 220] width 7 height 7
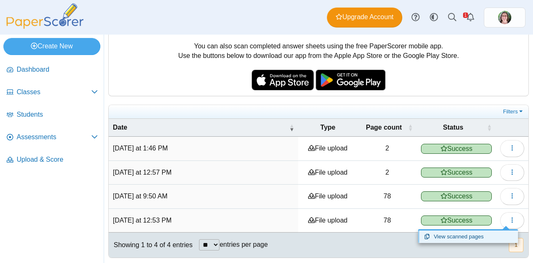
click at [457, 235] on link "View scanned pages" at bounding box center [468, 236] width 100 height 12
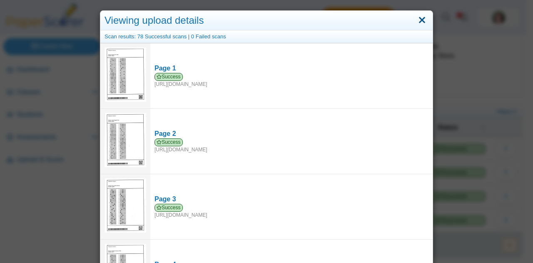
click at [417, 20] on link "Close" at bounding box center [422, 20] width 13 height 14
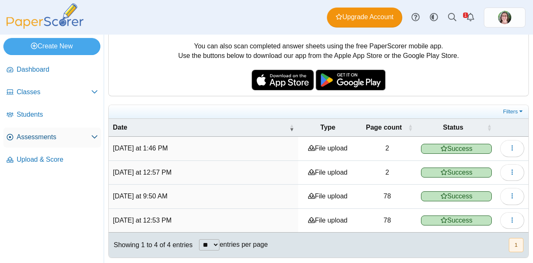
click at [43, 139] on span "Assessments" at bounding box center [54, 136] width 75 height 9
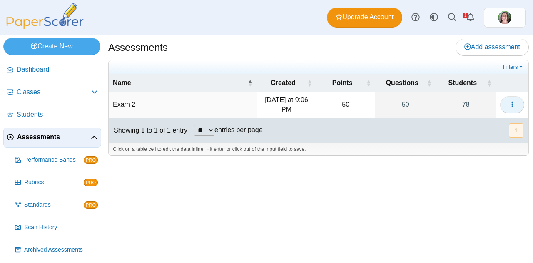
click at [510, 101] on icon "button" at bounding box center [512, 104] width 7 height 7
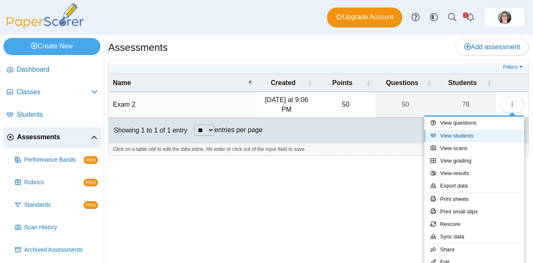
click at [464, 136] on link "View students" at bounding box center [474, 135] width 100 height 12
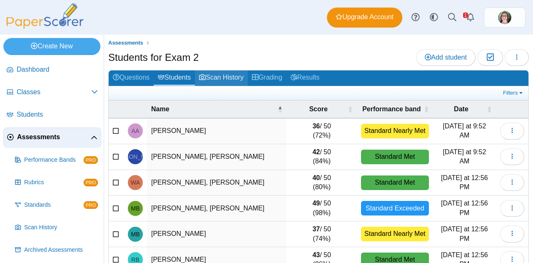
click at [226, 76] on link "Scan History" at bounding box center [221, 77] width 53 height 15
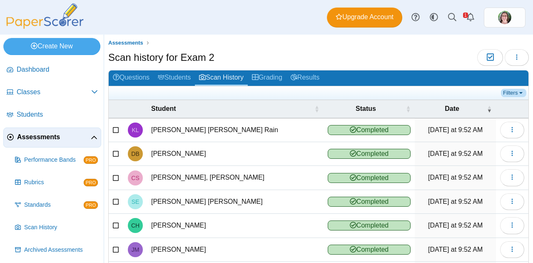
click at [504, 91] on link "Filters" at bounding box center [513, 93] width 25 height 8
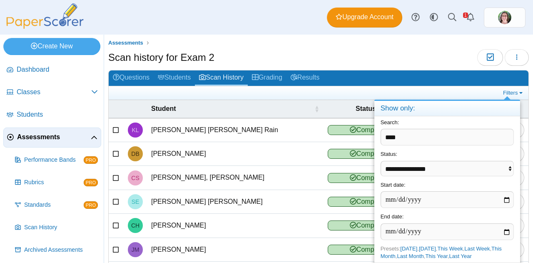
type input "****"
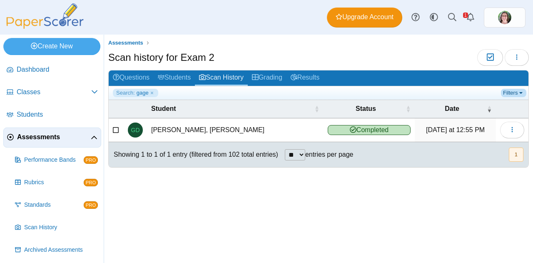
click at [515, 91] on link "Filters" at bounding box center [513, 93] width 25 height 8
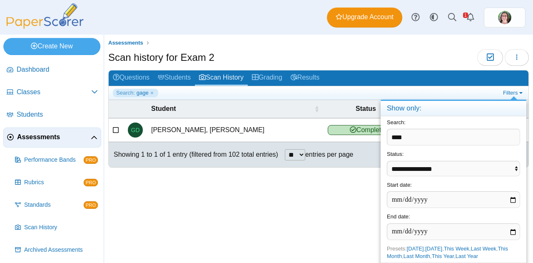
drag, startPoint x: 422, startPoint y: 140, endPoint x: 382, endPoint y: 145, distance: 39.8
click at [382, 145] on div "Search: ****" at bounding box center [454, 132] width 146 height 32
type input "*"
type input "****"
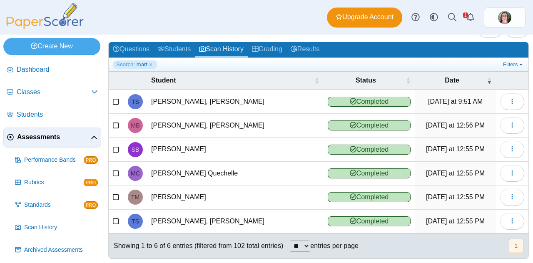
scroll to position [32, 0]
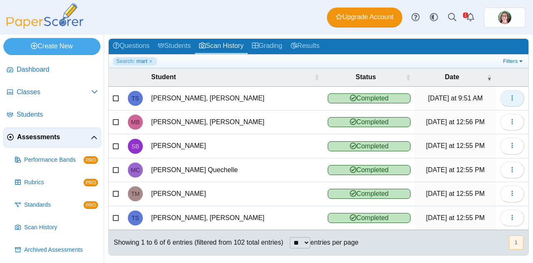
click at [509, 97] on icon "button" at bounding box center [512, 98] width 7 height 7
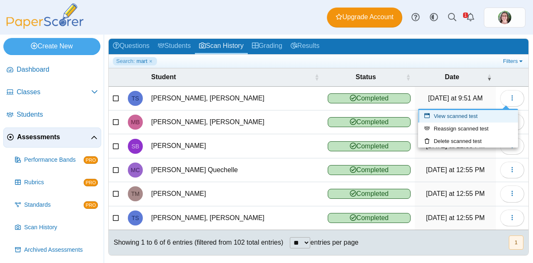
click at [468, 117] on link "View scanned test" at bounding box center [468, 116] width 100 height 12
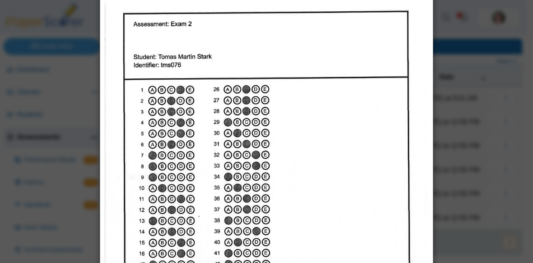
scroll to position [0, 0]
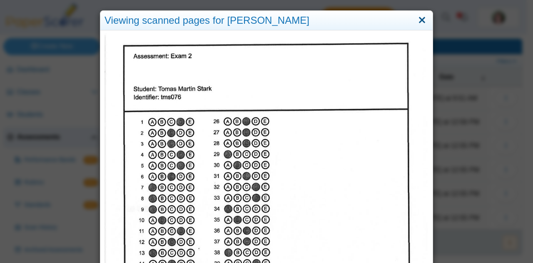
click at [421, 19] on link "Close" at bounding box center [422, 20] width 13 height 14
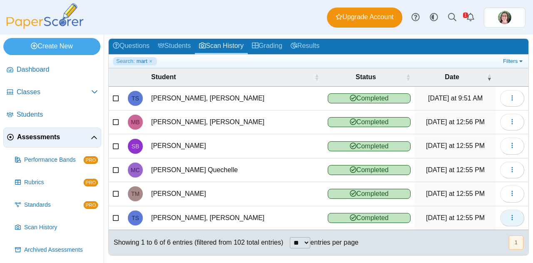
click at [511, 216] on use "button" at bounding box center [511, 216] width 1 height 5
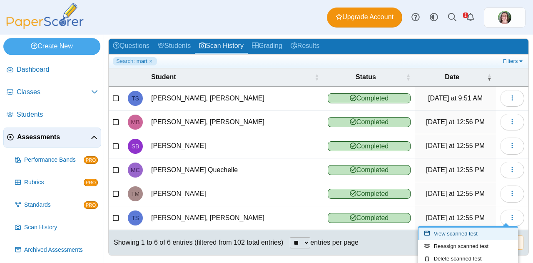
click at [478, 235] on link "View scanned test" at bounding box center [468, 233] width 100 height 12
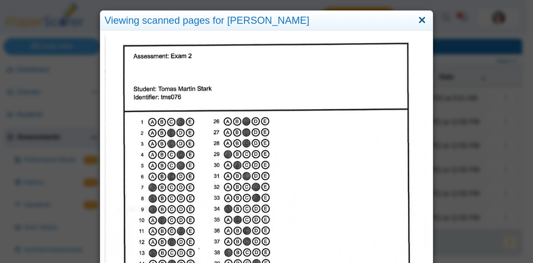
click at [420, 17] on link "Close" at bounding box center [422, 20] width 13 height 14
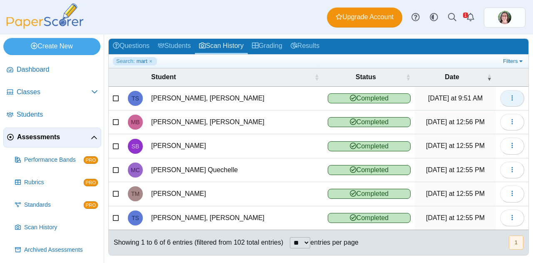
click at [509, 96] on icon "button" at bounding box center [512, 98] width 7 height 7
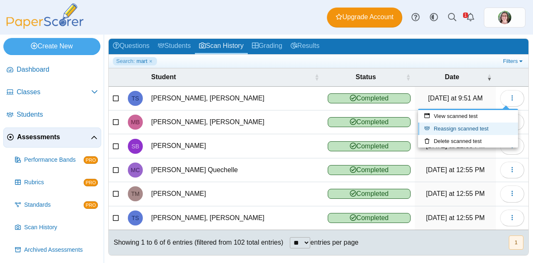
click at [466, 128] on link "Reassign scanned test" at bounding box center [468, 128] width 100 height 12
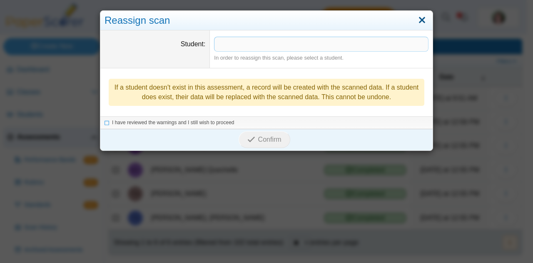
click at [418, 22] on link "Close" at bounding box center [422, 20] width 13 height 14
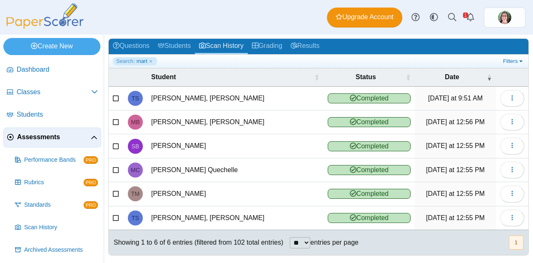
click at [113, 95] on icon at bounding box center [116, 97] width 7 height 6
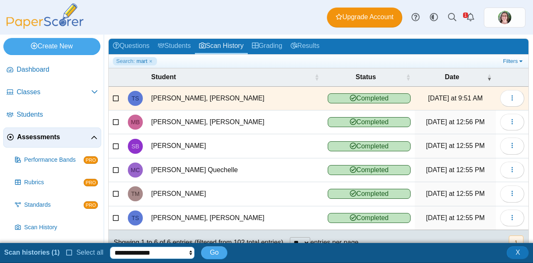
click at [187, 254] on select "**********" at bounding box center [152, 252] width 85 height 12
click at [116, 96] on icon at bounding box center [116, 97] width 7 height 6
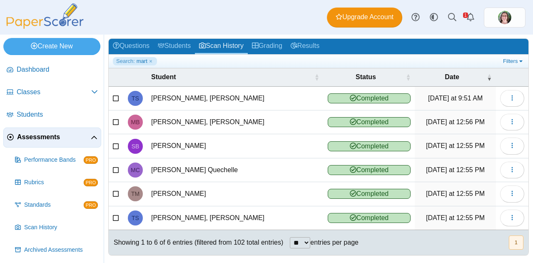
click at [111, 91] on td at bounding box center [116, 99] width 15 height 24
click at [114, 94] on icon at bounding box center [116, 97] width 7 height 6
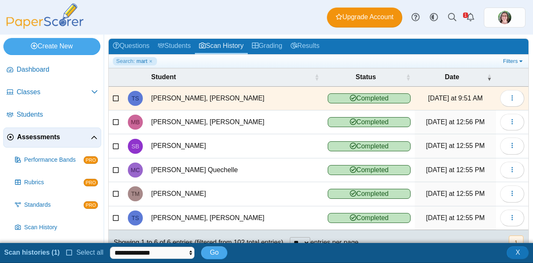
click at [120, 215] on td at bounding box center [116, 218] width 15 height 24
click at [112, 212] on td at bounding box center [116, 218] width 15 height 24
click at [117, 122] on icon at bounding box center [116, 121] width 7 height 6
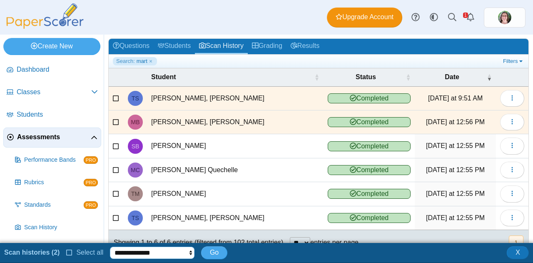
click at [183, 253] on select "**********" at bounding box center [152, 252] width 85 height 12
click at [518, 255] on span "X" at bounding box center [517, 252] width 5 height 7
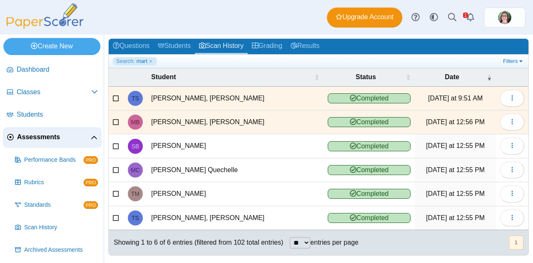
click at [117, 98] on icon at bounding box center [116, 97] width 7 height 6
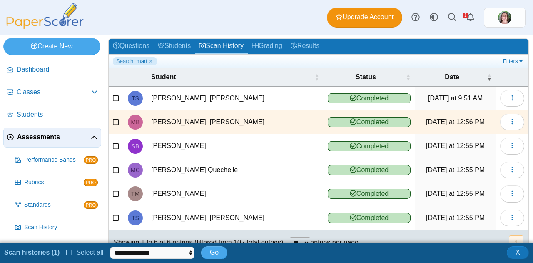
click at [114, 118] on icon at bounding box center [116, 121] width 7 height 6
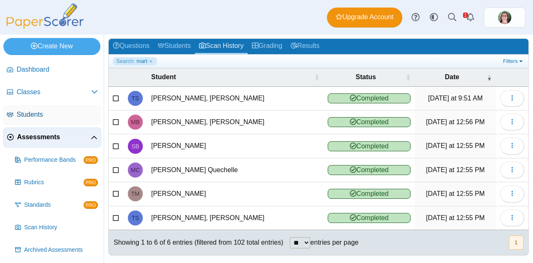
click at [27, 113] on span "Students" at bounding box center [57, 114] width 81 height 9
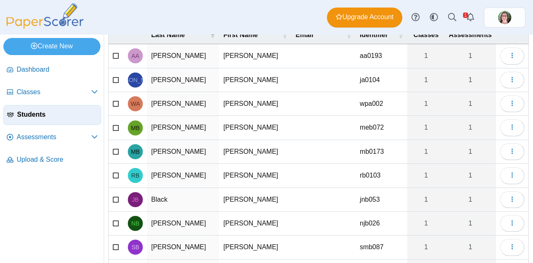
scroll to position [109, 0]
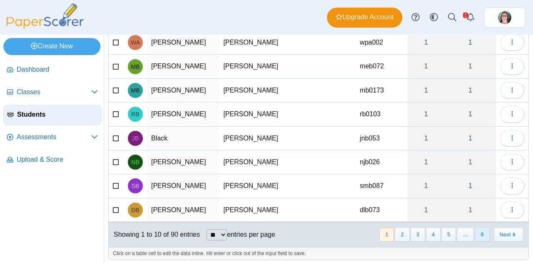
click at [475, 227] on button "9" at bounding box center [482, 234] width 15 height 14
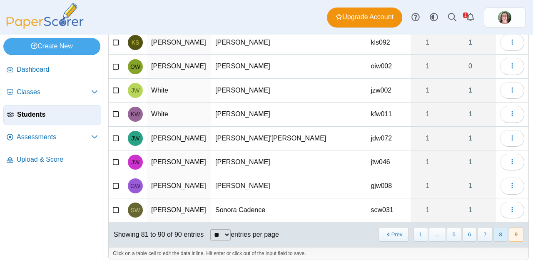
click at [493, 235] on button "8" at bounding box center [500, 234] width 15 height 14
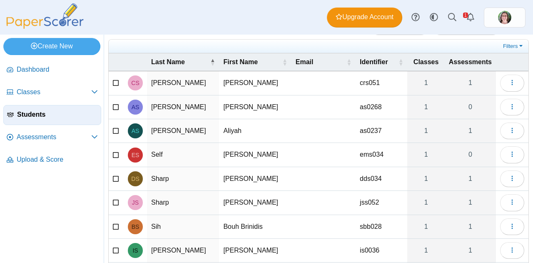
scroll to position [22, 0]
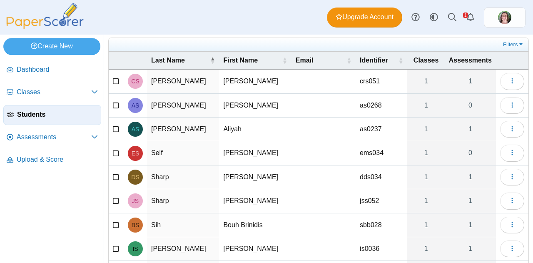
click at [115, 105] on icon at bounding box center [116, 104] width 7 height 6
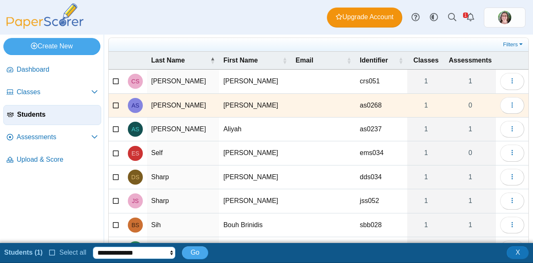
click at [164, 254] on select "**********" at bounding box center [134, 252] width 82 height 12
click at [115, 104] on icon at bounding box center [116, 104] width 7 height 6
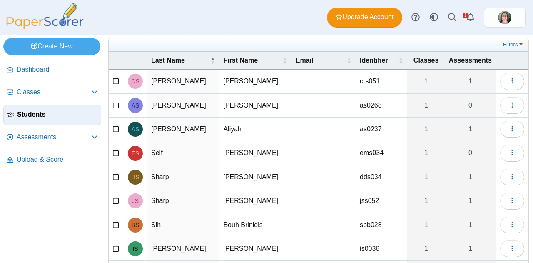
click at [114, 102] on icon at bounding box center [116, 104] width 7 height 6
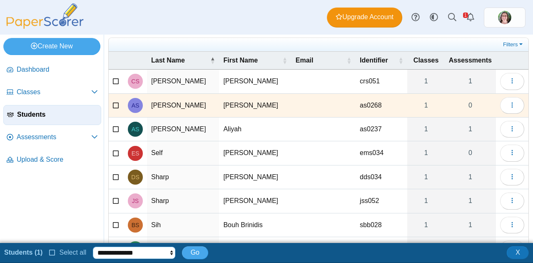
click at [172, 255] on select "**********" at bounding box center [134, 252] width 82 height 12
click at [51, 158] on span "Upload & Score" at bounding box center [57, 159] width 81 height 9
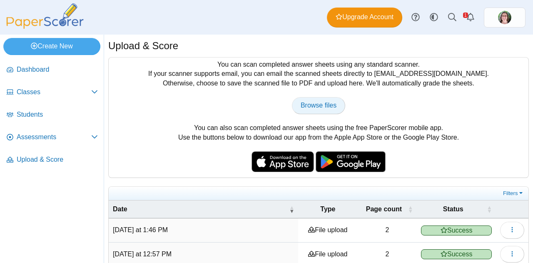
click at [311, 107] on span "Browse files" at bounding box center [319, 105] width 36 height 7
type input "**********"
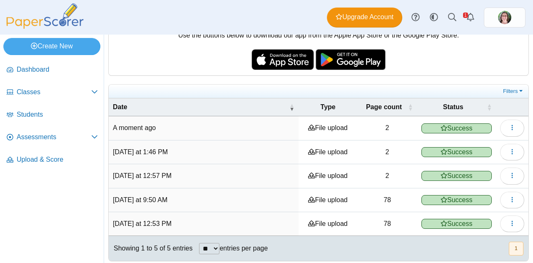
scroll to position [105, 0]
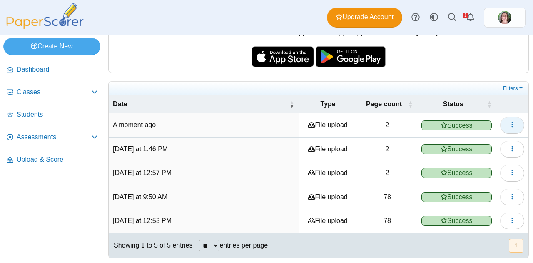
click at [509, 121] on icon "button" at bounding box center [512, 124] width 7 height 7
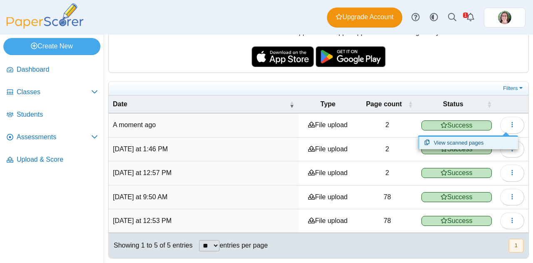
click at [458, 139] on link "View scanned pages" at bounding box center [468, 143] width 100 height 12
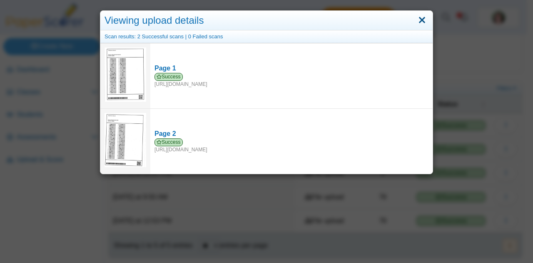
click at [416, 22] on link "Close" at bounding box center [422, 20] width 13 height 14
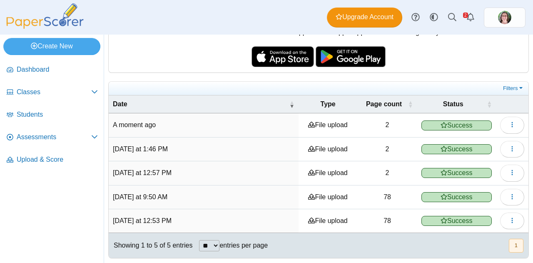
click at [94, 182] on nav "Dashboard Classes PRO" at bounding box center [52, 160] width 104 height 206
click at [48, 130] on link "Assessments" at bounding box center [52, 137] width 98 height 20
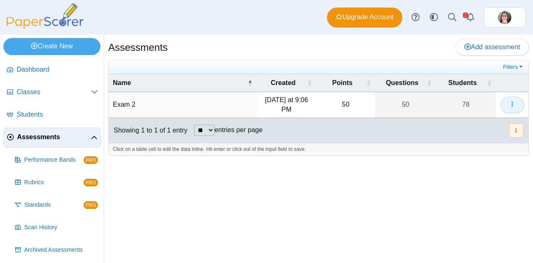
click at [512, 102] on icon "button" at bounding box center [512, 104] width 7 height 7
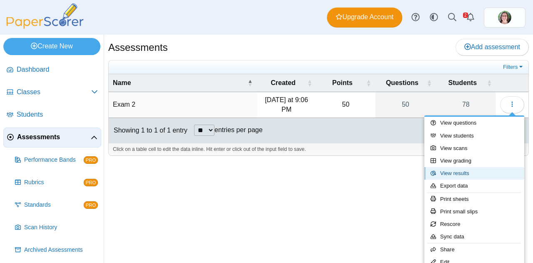
click at [486, 171] on link "View results" at bounding box center [474, 173] width 100 height 12
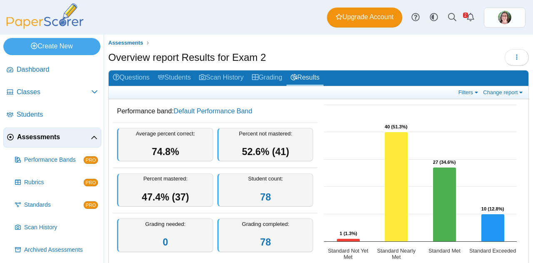
click at [37, 137] on span "Assessments" at bounding box center [54, 136] width 74 height 9
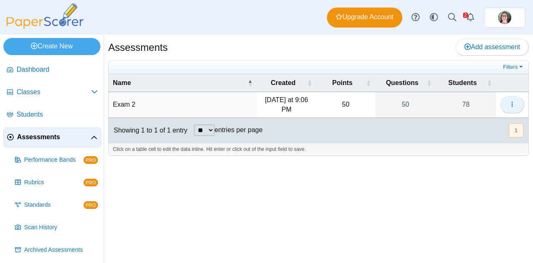
click at [510, 104] on icon "button" at bounding box center [512, 104] width 7 height 7
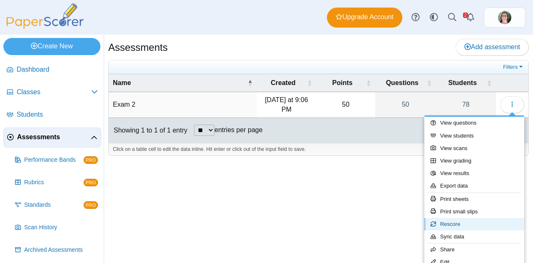
click at [475, 222] on link "Rescore" at bounding box center [474, 224] width 100 height 12
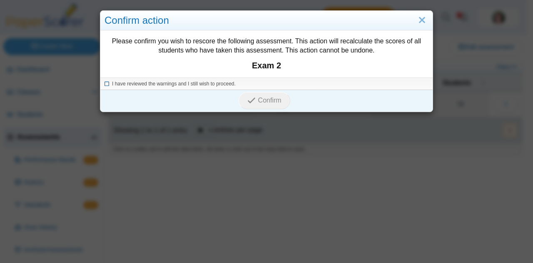
click at [105, 82] on icon at bounding box center [107, 82] width 5 height 5
click at [267, 98] on span "Confirm" at bounding box center [269, 100] width 23 height 7
click at [258, 146] on div "Confirm action Please confirm you wish to rescore the following assessment. Thi…" at bounding box center [266, 131] width 533 height 263
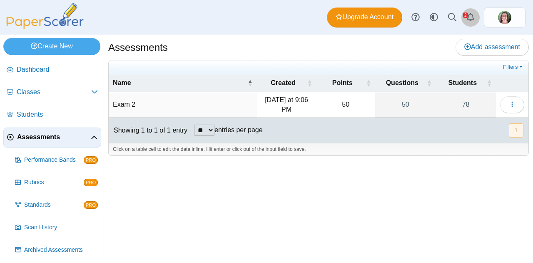
click at [468, 15] on link "Alerts" at bounding box center [470, 17] width 18 height 18
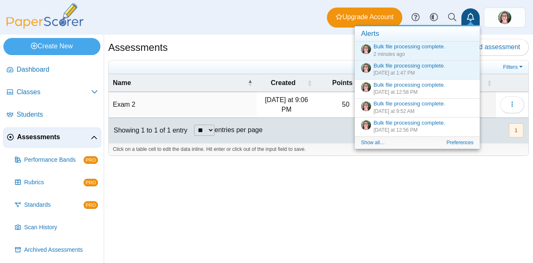
click at [378, 200] on div "Assessments Add assessment 50" at bounding box center [318, 149] width 429 height 228
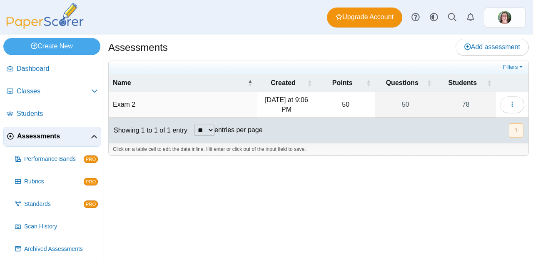
scroll to position [1, 0]
click at [35, 227] on span "Scan History" at bounding box center [61, 226] width 74 height 8
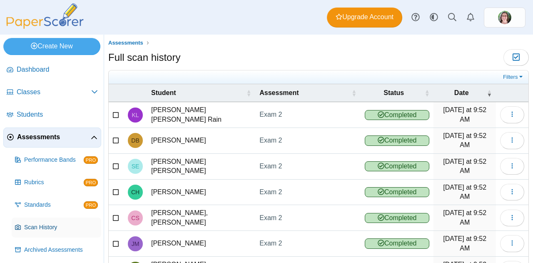
click at [38, 227] on span "Scan History" at bounding box center [61, 227] width 74 height 8
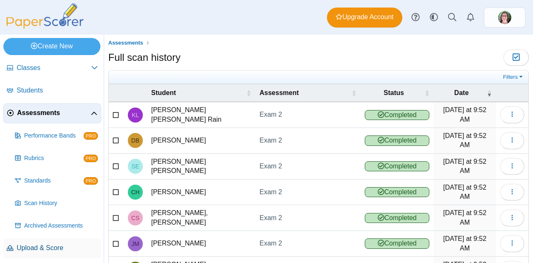
click at [44, 250] on span "Upload & Score" at bounding box center [57, 247] width 81 height 9
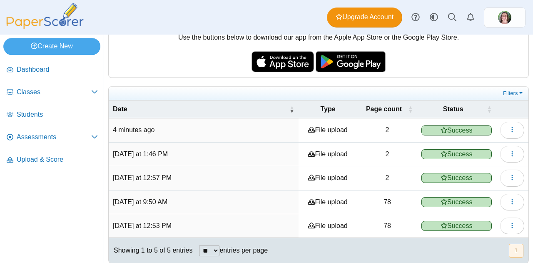
scroll to position [105, 0]
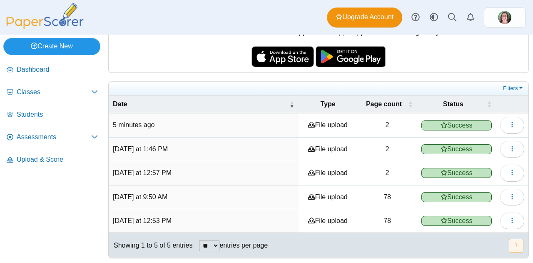
click at [79, 42] on link "Create New" at bounding box center [51, 46] width 97 height 17
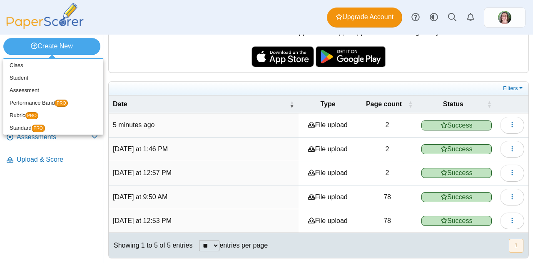
click at [51, 215] on nav "Dashboard Classes PRO" at bounding box center [52, 160] width 104 height 206
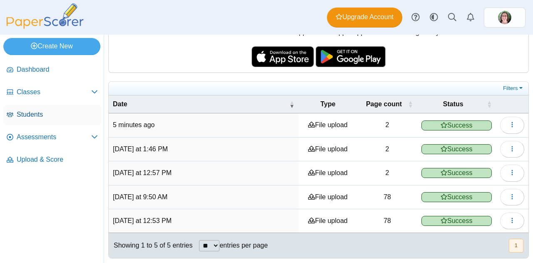
click at [37, 120] on link "Students" at bounding box center [52, 115] width 98 height 20
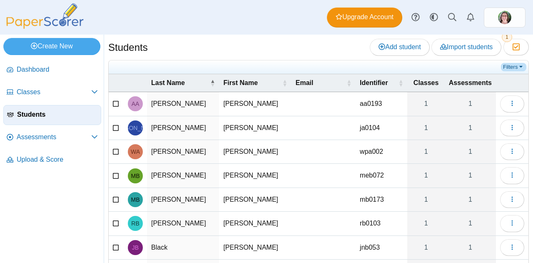
click at [508, 67] on link "Filters" at bounding box center [513, 67] width 25 height 8
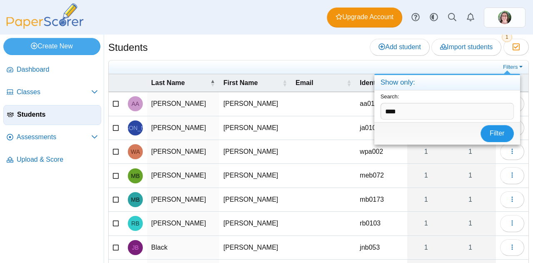
type input "****"
click at [497, 130] on span "Filter" at bounding box center [497, 132] width 15 height 7
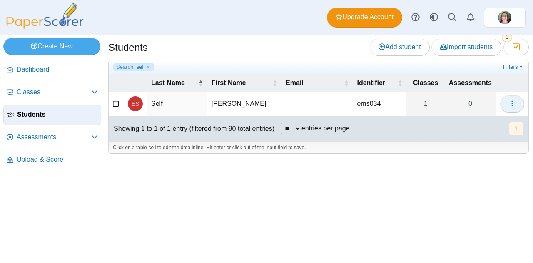
click at [514, 102] on icon "button" at bounding box center [512, 103] width 7 height 7
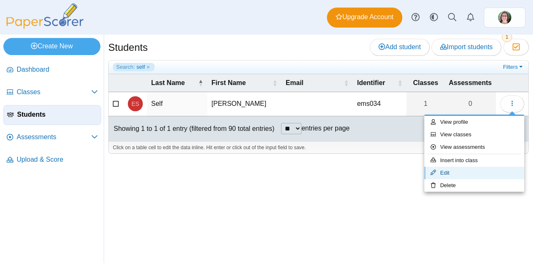
click at [455, 172] on link "Edit" at bounding box center [474, 173] width 100 height 12
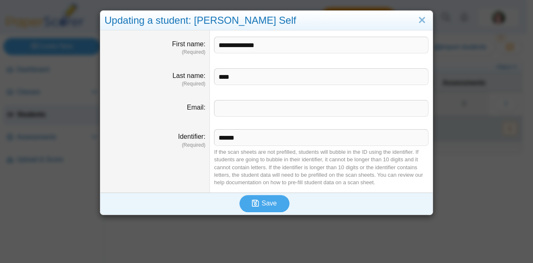
click at [419, 27] on div "Updating a student: Ezekiel Madere Self" at bounding box center [266, 21] width 332 height 20
click at [416, 20] on link "Close" at bounding box center [422, 20] width 13 height 14
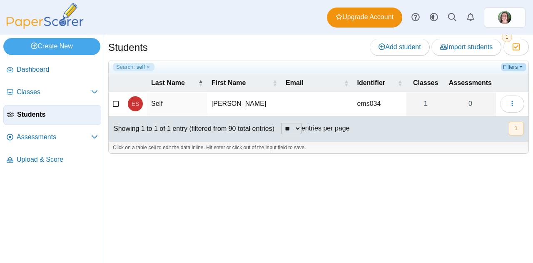
click at [511, 65] on link "Filters" at bounding box center [513, 67] width 25 height 8
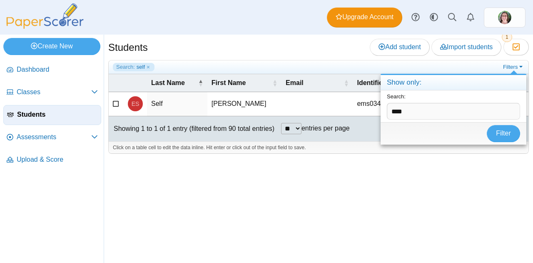
drag, startPoint x: 425, startPoint y: 113, endPoint x: 392, endPoint y: 115, distance: 32.5
click at [392, 115] on input "****" at bounding box center [453, 111] width 133 height 17
click at [487, 125] on button "Filter" at bounding box center [503, 133] width 33 height 17
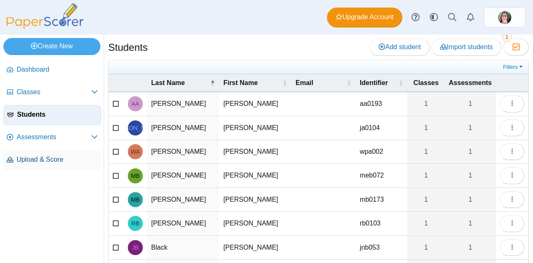
click at [47, 159] on span "Upload & Score" at bounding box center [57, 159] width 81 height 9
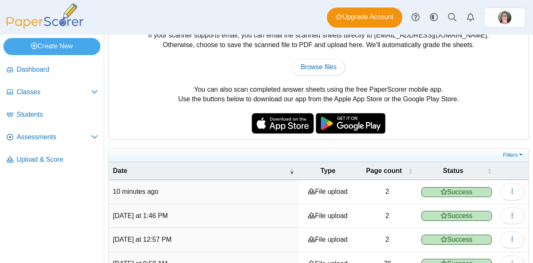
scroll to position [33, 0]
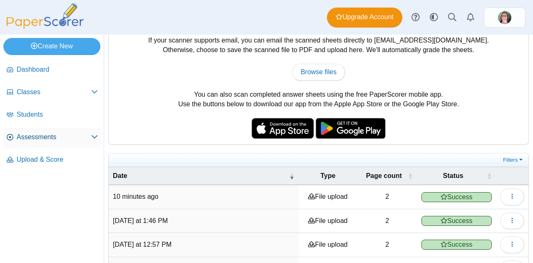
click at [50, 136] on span "Assessments" at bounding box center [54, 136] width 75 height 9
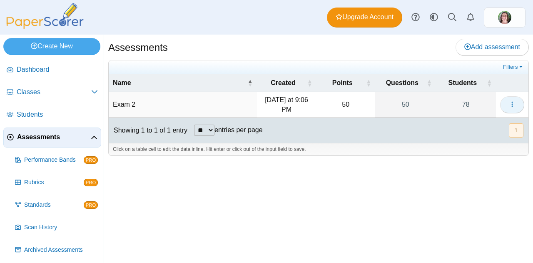
click at [510, 107] on icon "button" at bounding box center [512, 104] width 7 height 7
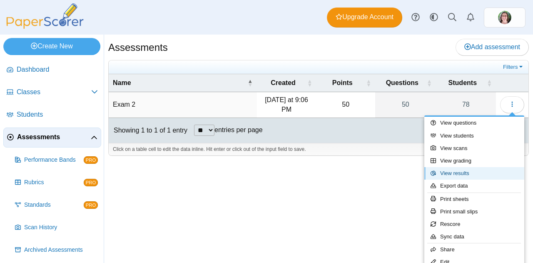
click at [482, 173] on link "View results" at bounding box center [474, 173] width 100 height 12
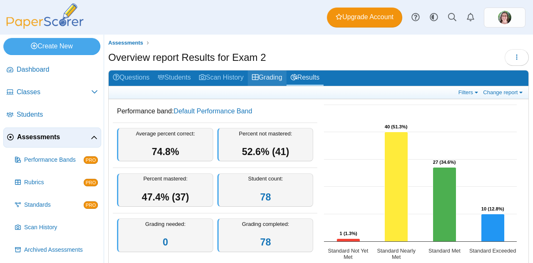
click at [267, 79] on link "Grading" at bounding box center [267, 77] width 39 height 15
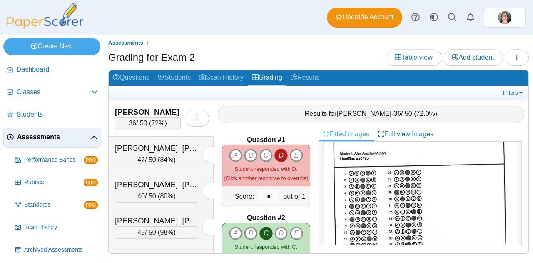
scroll to position [26, 0]
click at [514, 91] on link "Filters" at bounding box center [513, 93] width 25 height 8
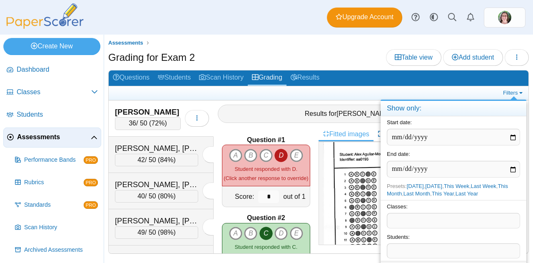
click at [451, 254] on span at bounding box center [453, 251] width 132 height 14
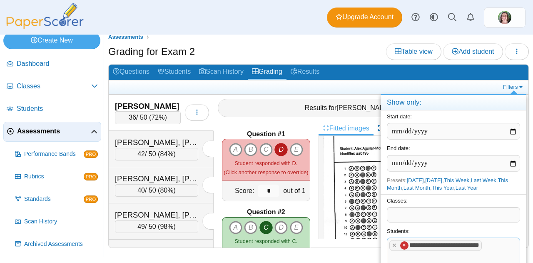
click at [496, 246] on tags "**********" at bounding box center [453, 257] width 133 height 40
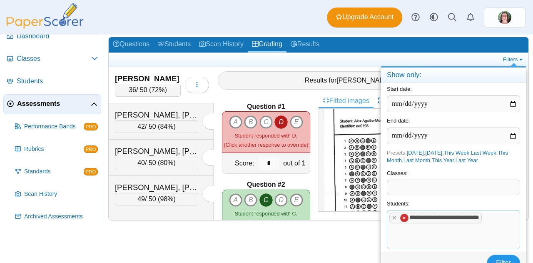
click at [509, 259] on span "Filter" at bounding box center [503, 262] width 15 height 7
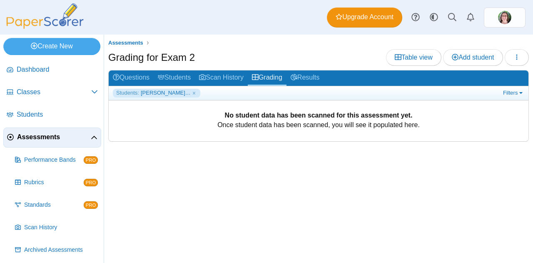
scroll to position [24, 0]
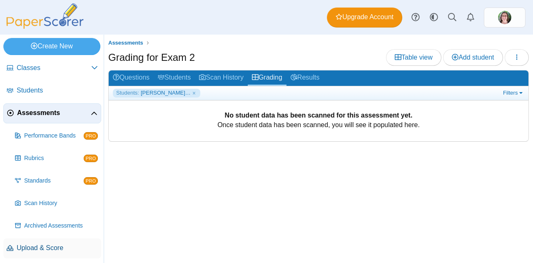
click at [37, 249] on span "Upload & Score" at bounding box center [57, 247] width 81 height 9
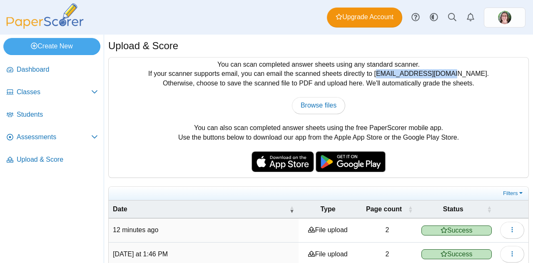
drag, startPoint x: 393, startPoint y: 73, endPoint x: 462, endPoint y: 75, distance: 69.1
click at [462, 75] on div "You can scan completed answer sheets using any standard scanner. If your scanne…" at bounding box center [319, 117] width 420 height 120
copy div "scan@paperscorer.com"
click at [478, 109] on div "Browse files There was a problem with the uploaded file.... Please try again...…" at bounding box center [318, 105] width 411 height 17
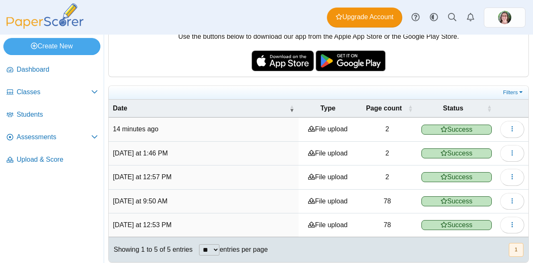
scroll to position [105, 0]
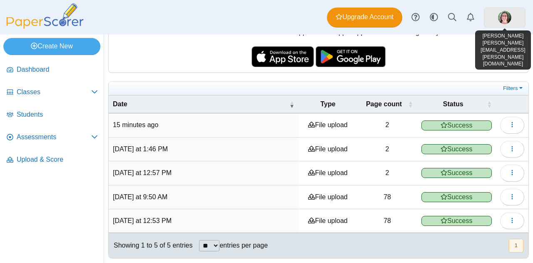
click at [498, 20] on link at bounding box center [505, 17] width 42 height 20
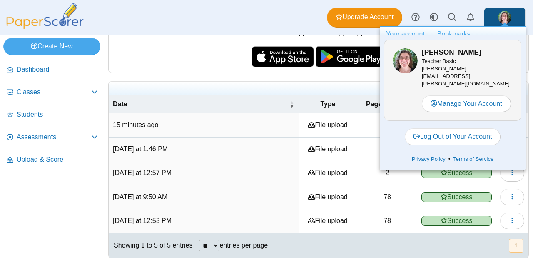
click at [452, 34] on link "Bookmarks" at bounding box center [454, 34] width 46 height 14
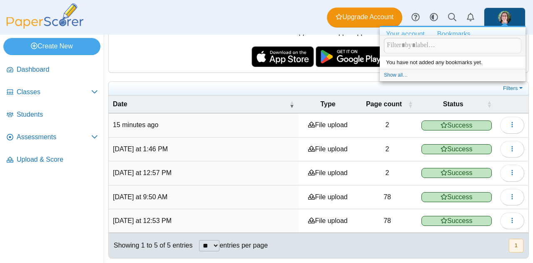
click at [388, 34] on link "Your account" at bounding box center [405, 34] width 51 height 14
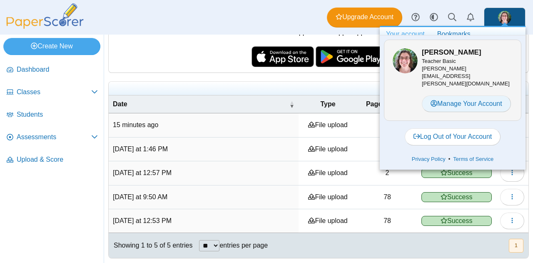
click at [466, 95] on link "Manage Your Account" at bounding box center [466, 103] width 89 height 17
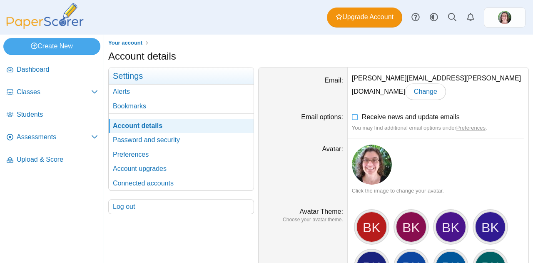
click at [54, 202] on nav "Dashboard Classes PRO" at bounding box center [52, 160] width 104 height 206
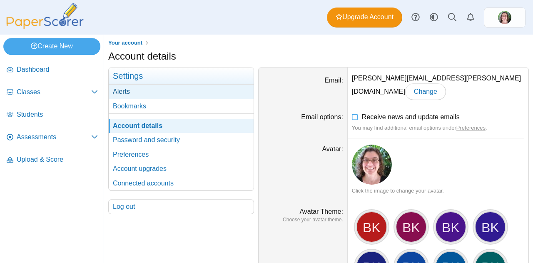
click at [125, 91] on link "Alerts" at bounding box center [181, 92] width 145 height 14
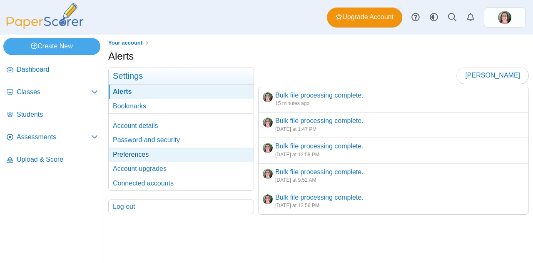
click at [170, 152] on link "Preferences" at bounding box center [181, 154] width 145 height 14
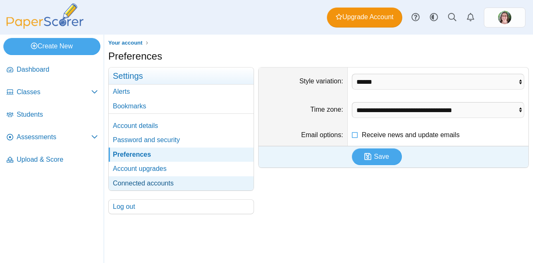
click at [178, 187] on link "Connected accounts" at bounding box center [181, 183] width 145 height 14
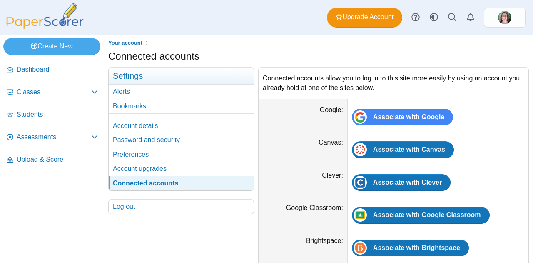
click at [41, 210] on nav "Dashboard Classes PRO" at bounding box center [52, 160] width 104 height 206
click at [38, 72] on span "Dashboard" at bounding box center [57, 69] width 81 height 9
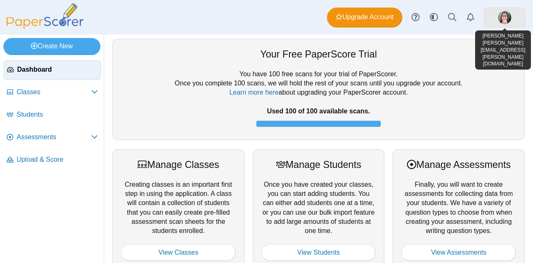
click at [490, 16] on link at bounding box center [505, 17] width 42 height 20
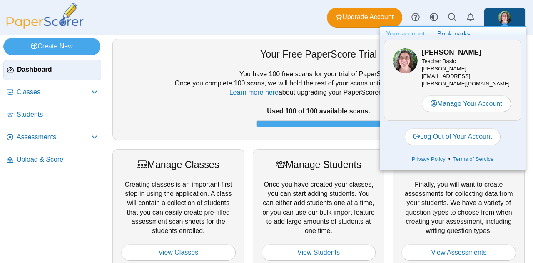
click at [477, 105] on div "Edit Brooke Kelly Teacher Basic brooke.kelly@uncp.edu Manage Your Account" at bounding box center [452, 80] width 137 height 81
click at [472, 96] on link "Manage Your Account" at bounding box center [466, 103] width 89 height 17
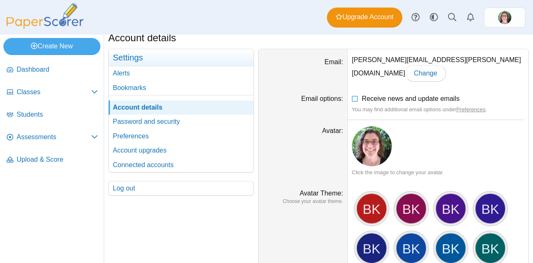
scroll to position [4, 0]
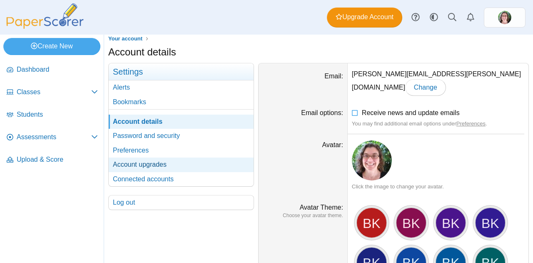
click at [174, 167] on link "Account upgrades" at bounding box center [181, 164] width 145 height 14
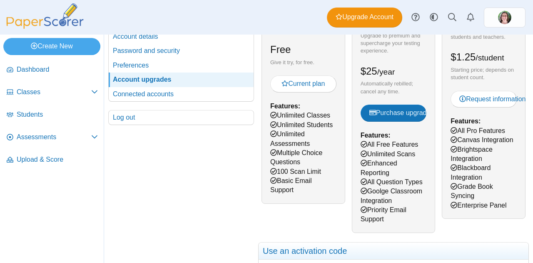
scroll to position [100, 0]
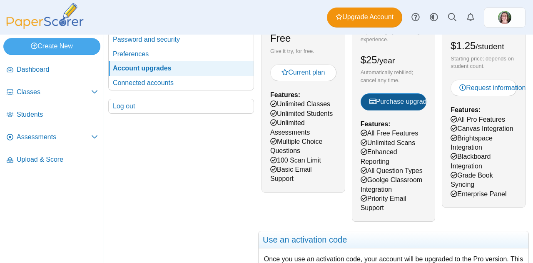
click at [388, 98] on span "Purchase upgrade" at bounding box center [399, 101] width 61 height 7
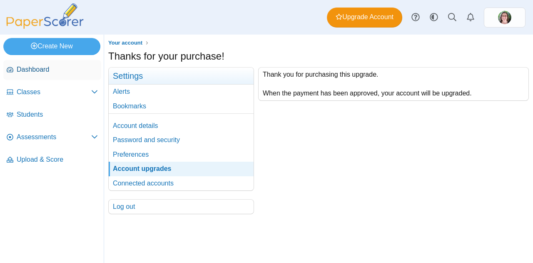
click at [33, 69] on span "Dashboard" at bounding box center [57, 69] width 81 height 9
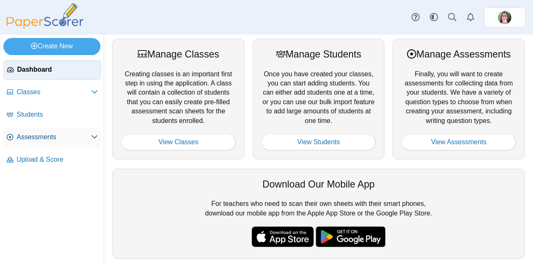
click at [42, 137] on span "Assessments" at bounding box center [54, 136] width 75 height 9
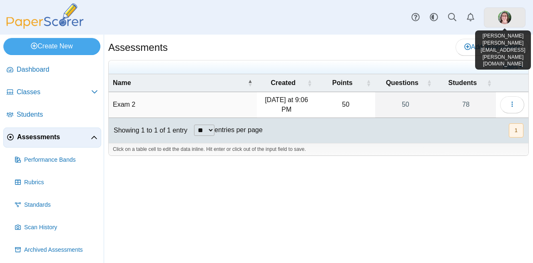
click at [498, 13] on link at bounding box center [505, 17] width 42 height 20
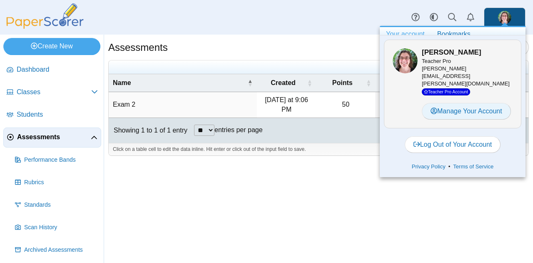
click at [451, 103] on link "Manage Your Account" at bounding box center [466, 111] width 89 height 17
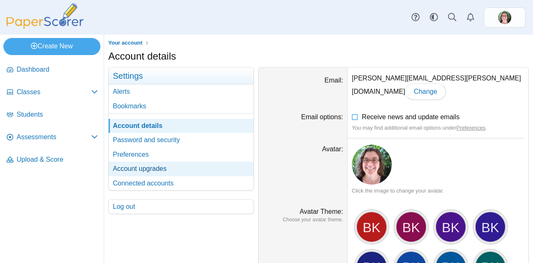
click at [167, 169] on link "Account upgrades" at bounding box center [181, 169] width 145 height 14
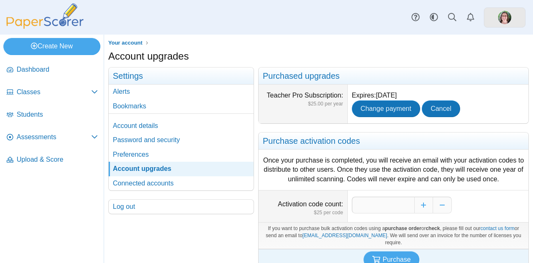
click at [493, 25] on link at bounding box center [505, 17] width 42 height 20
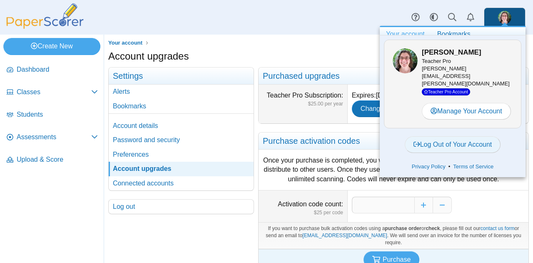
click at [448, 136] on link "Log Out of Your Account" at bounding box center [453, 144] width 96 height 17
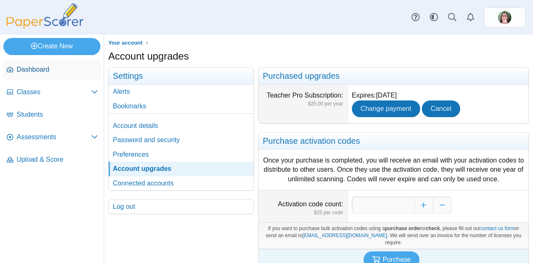
click at [43, 72] on span "Dashboard" at bounding box center [57, 69] width 81 height 9
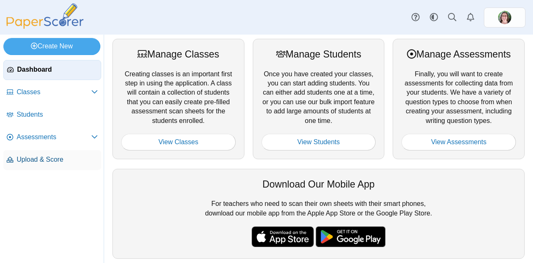
click at [28, 164] on span "Upload & Score" at bounding box center [57, 159] width 81 height 9
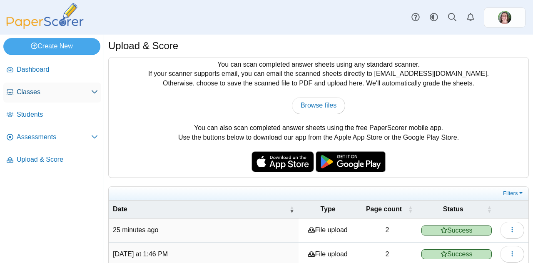
click at [34, 88] on span "Classes" at bounding box center [54, 91] width 75 height 9
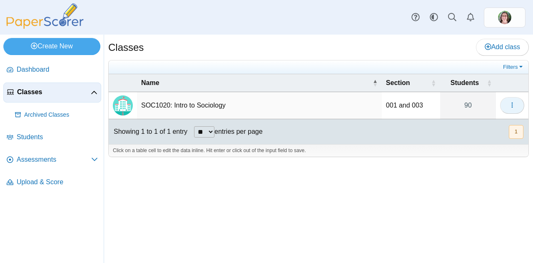
click at [517, 99] on button "button" at bounding box center [512, 105] width 24 height 17
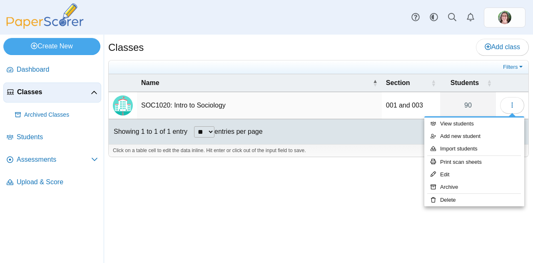
click at [249, 202] on div "Classes Add class Filters 90" at bounding box center [318, 149] width 429 height 228
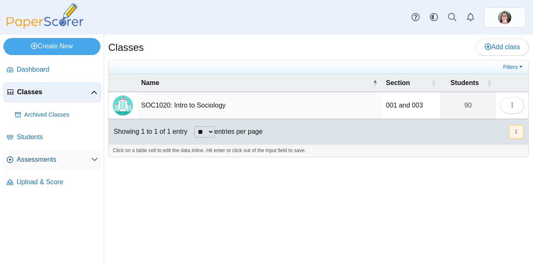
click at [41, 155] on span "Assessments" at bounding box center [54, 159] width 75 height 9
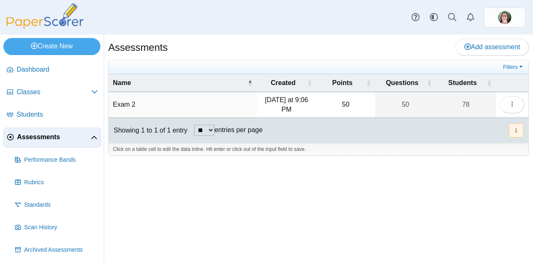
scroll to position [24, 0]
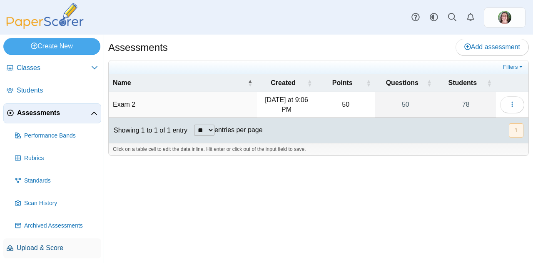
click at [27, 243] on span "Upload & Score" at bounding box center [57, 247] width 81 height 9
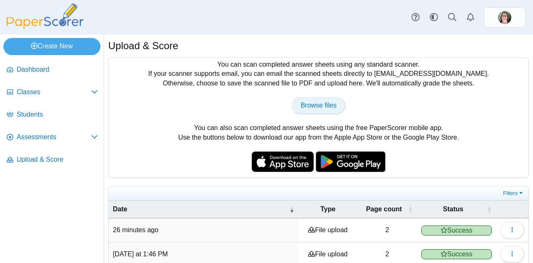
click at [314, 103] on span "Browse files" at bounding box center [319, 105] width 36 height 7
type input "**********"
click at [49, 134] on span "Assessments" at bounding box center [54, 136] width 75 height 9
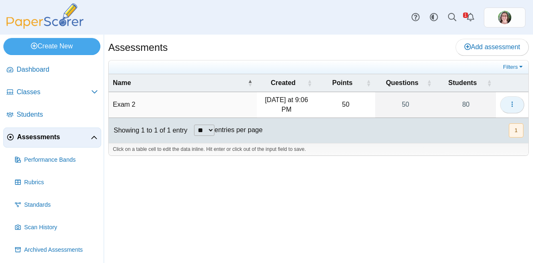
click at [512, 102] on icon "button" at bounding box center [512, 104] width 7 height 7
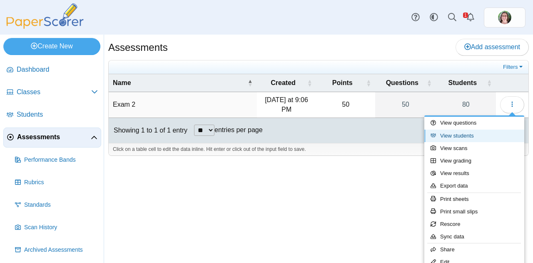
click at [487, 133] on link "View students" at bounding box center [474, 135] width 100 height 12
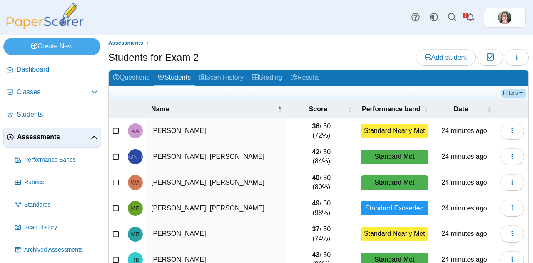
click at [501, 94] on link "Filters" at bounding box center [513, 93] width 25 height 8
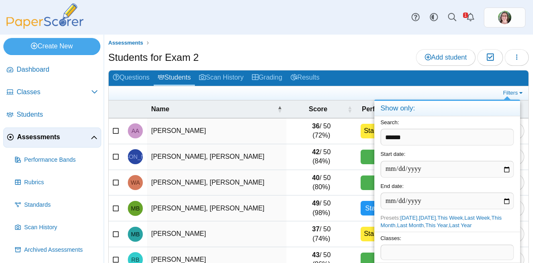
type input "******"
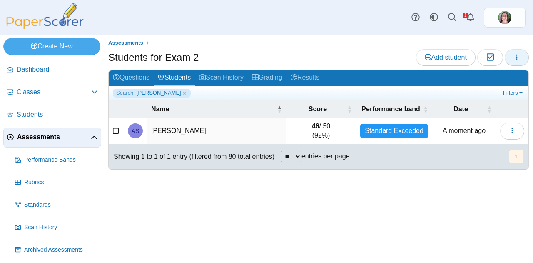
click at [520, 56] on icon "button" at bounding box center [516, 57] width 7 height 7
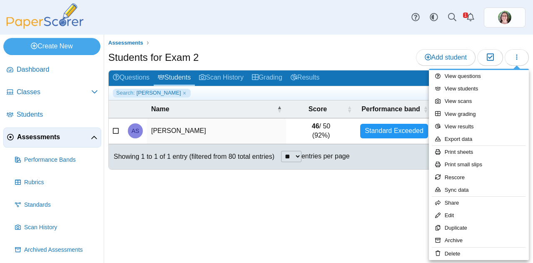
click at [388, 186] on div "Assessments Students for Exam 2 Add student Moderation 0" at bounding box center [318, 149] width 429 height 228
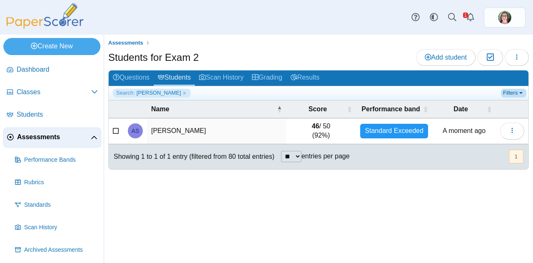
click at [518, 90] on link "Filters" at bounding box center [513, 93] width 25 height 8
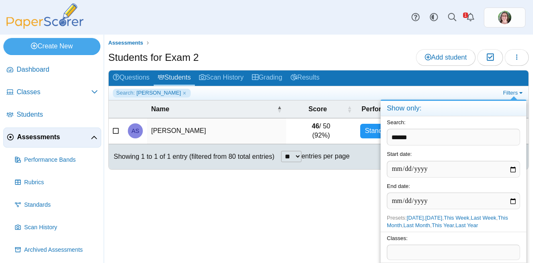
drag, startPoint x: 432, startPoint y: 139, endPoint x: 371, endPoint y: 150, distance: 62.2
click at [371, 150] on body "Dashboard Classes Archived classes Students" at bounding box center [266, 131] width 533 height 263
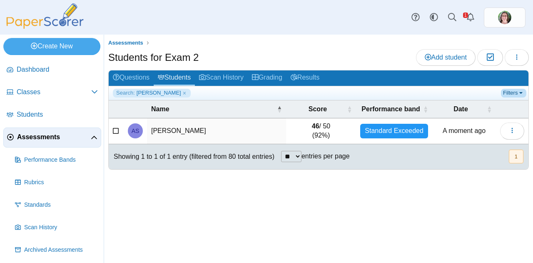
click at [506, 90] on link "Filters" at bounding box center [513, 93] width 25 height 8
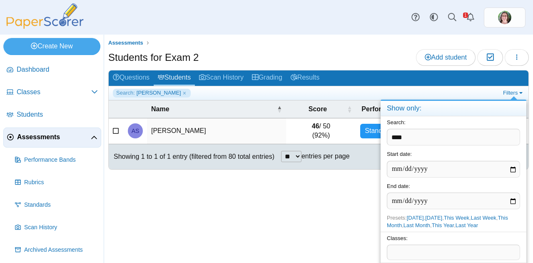
type input "****"
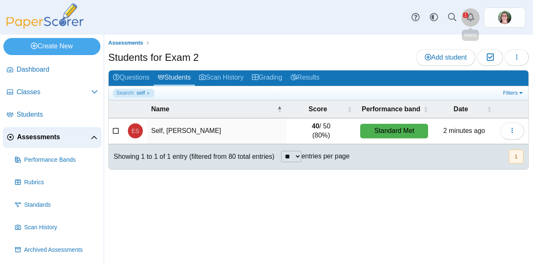
click at [468, 19] on use "Alerts" at bounding box center [470, 17] width 7 height 8
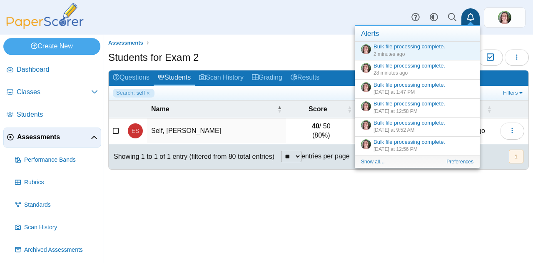
click at [409, 201] on div "Assessments Students for Exam 2 Add student Moderation 0 Loading…" at bounding box center [318, 149] width 429 height 228
